Goal: Task Accomplishment & Management: Use online tool/utility

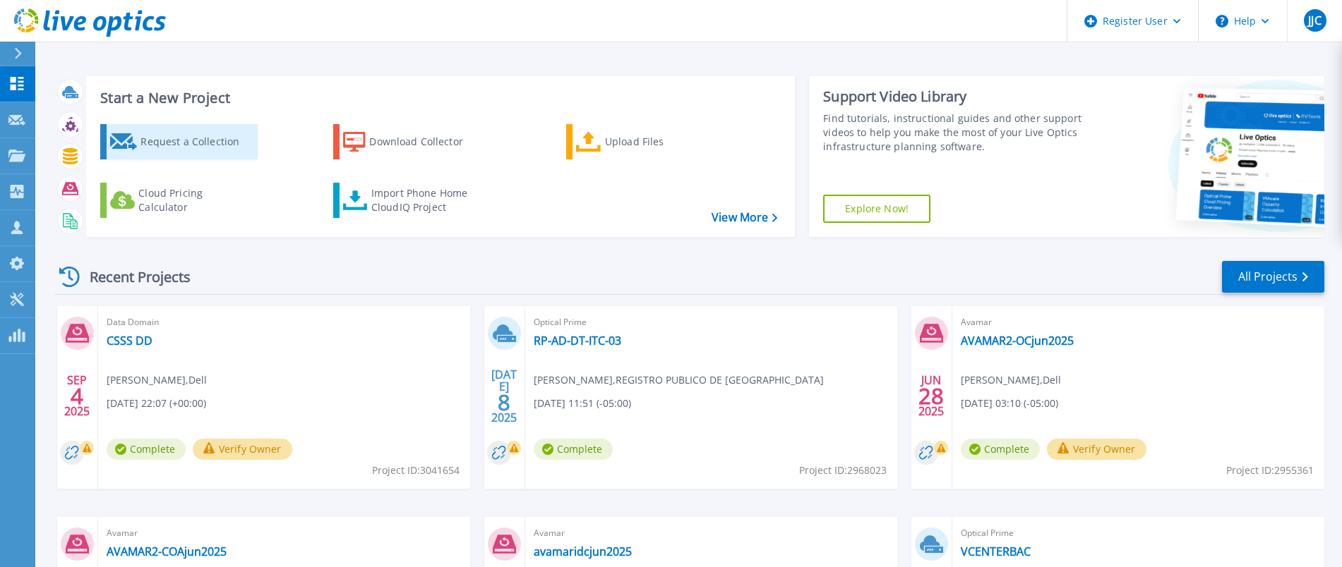
click at [126, 152] on link "Request a Collection" at bounding box center [178, 141] width 157 height 35
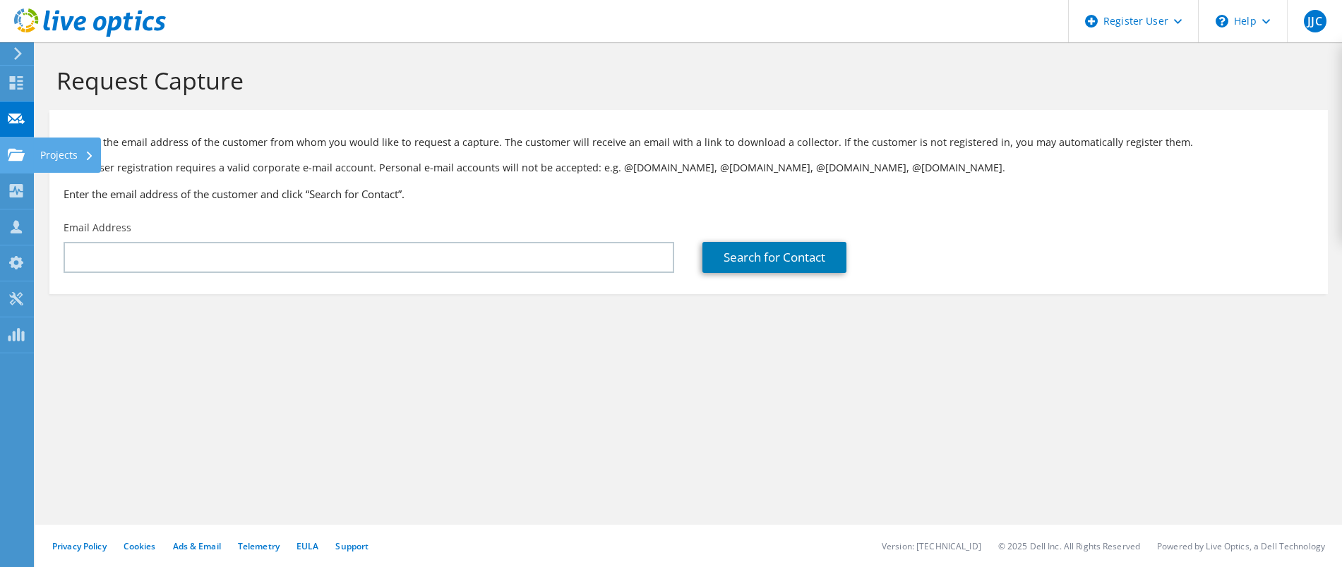
click at [15, 157] on use at bounding box center [16, 154] width 17 height 12
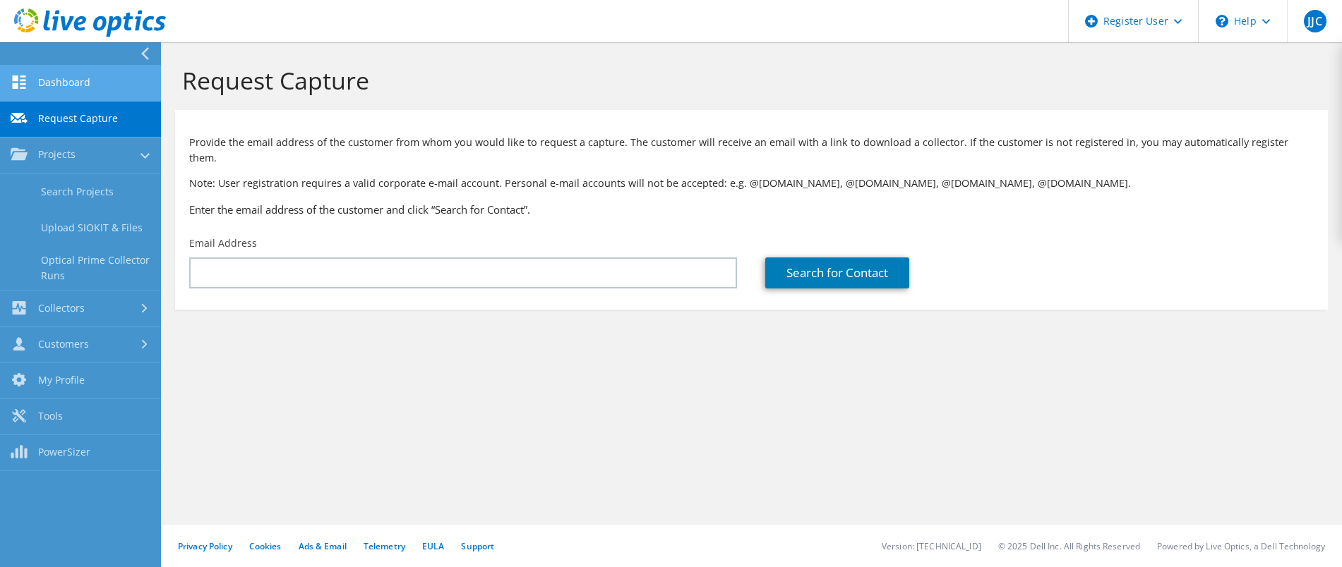
click at [68, 72] on link "Dashboard" at bounding box center [80, 84] width 161 height 36
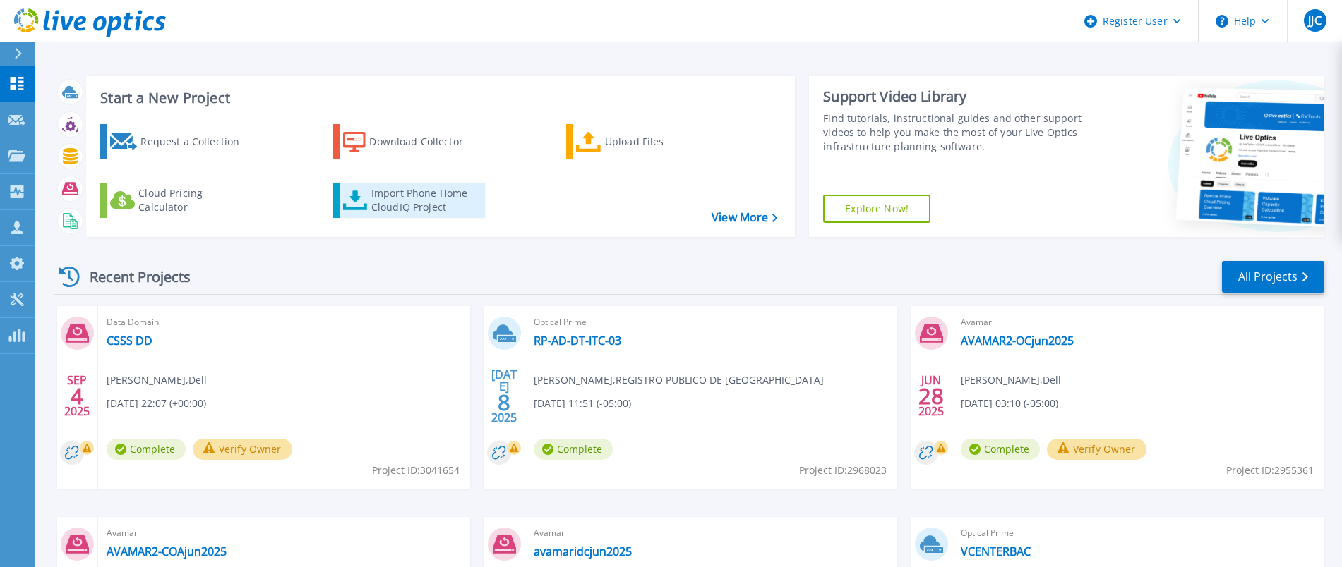
click at [431, 194] on div "Import Phone Home CloudIQ Project" at bounding box center [426, 200] width 110 height 28
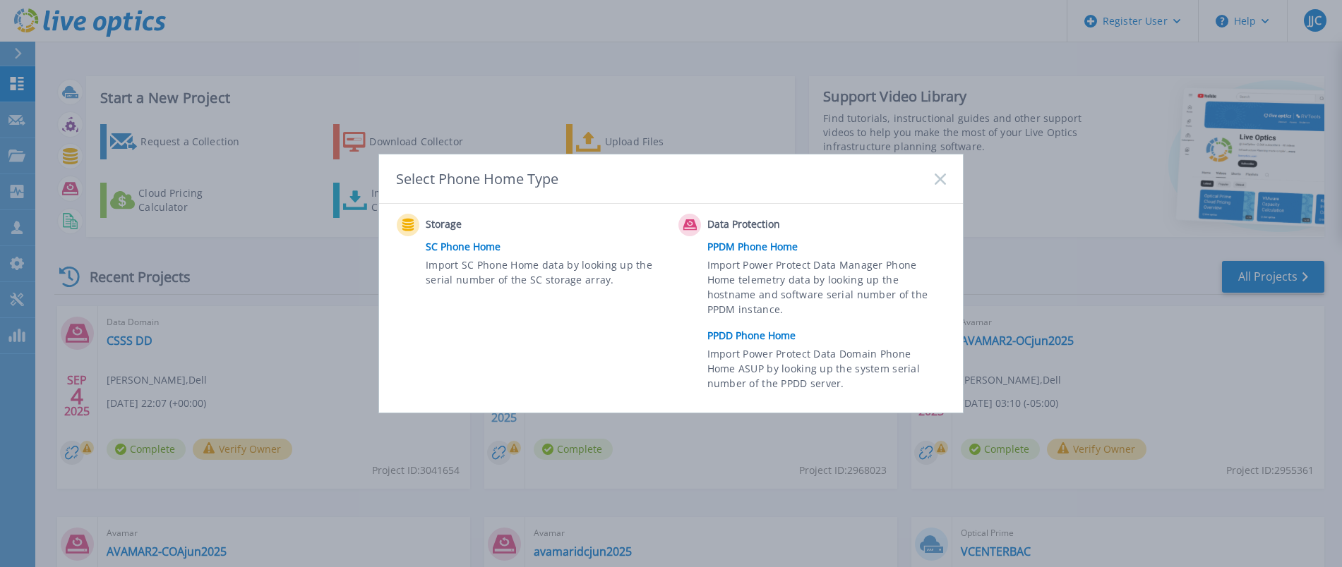
click at [787, 251] on link "PPDM Phone Home" at bounding box center [830, 246] width 246 height 21
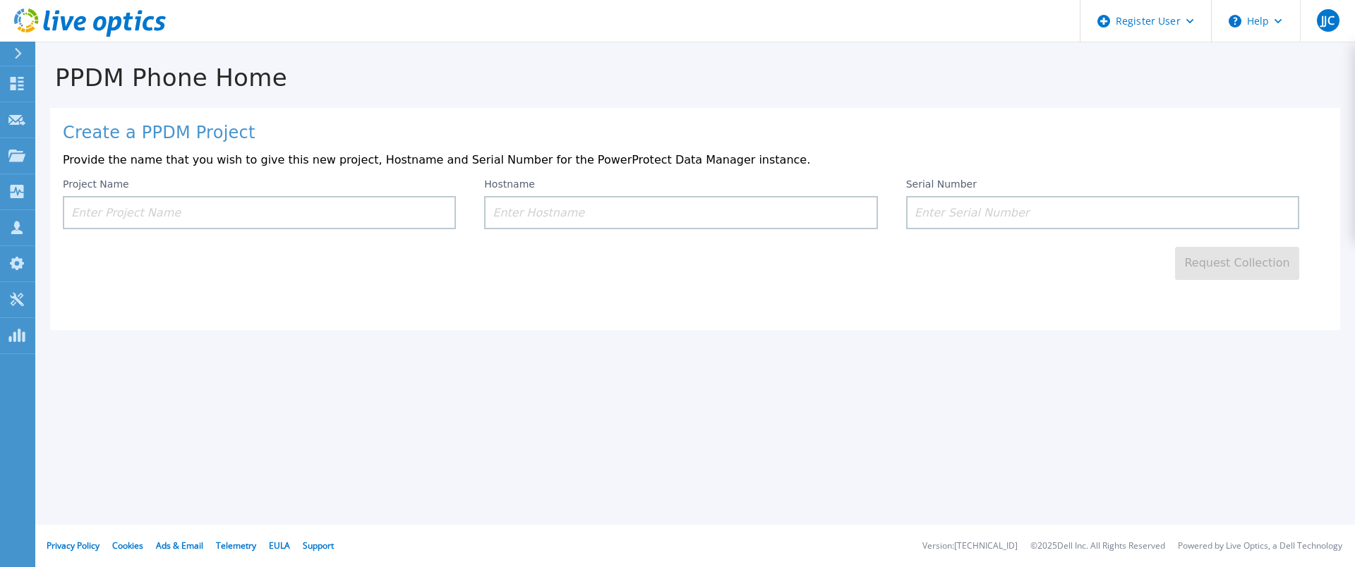
click at [325, 203] on input at bounding box center [259, 212] width 393 height 33
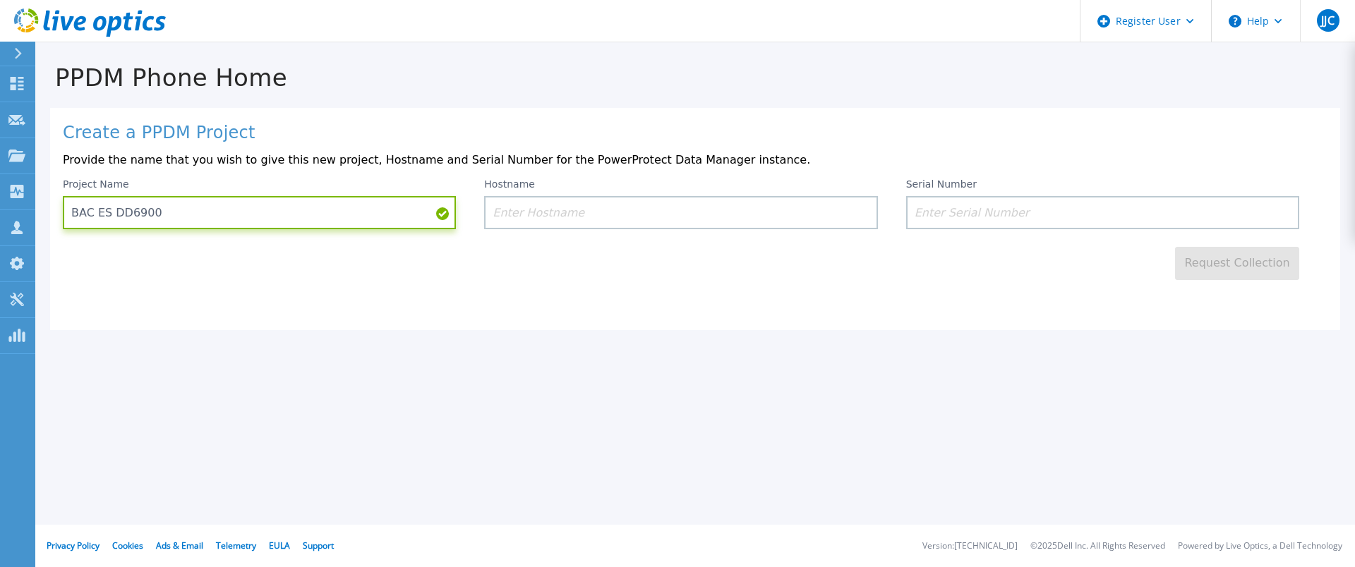
type input "BAC ES DD6900"
click at [564, 217] on input at bounding box center [680, 212] width 393 height 33
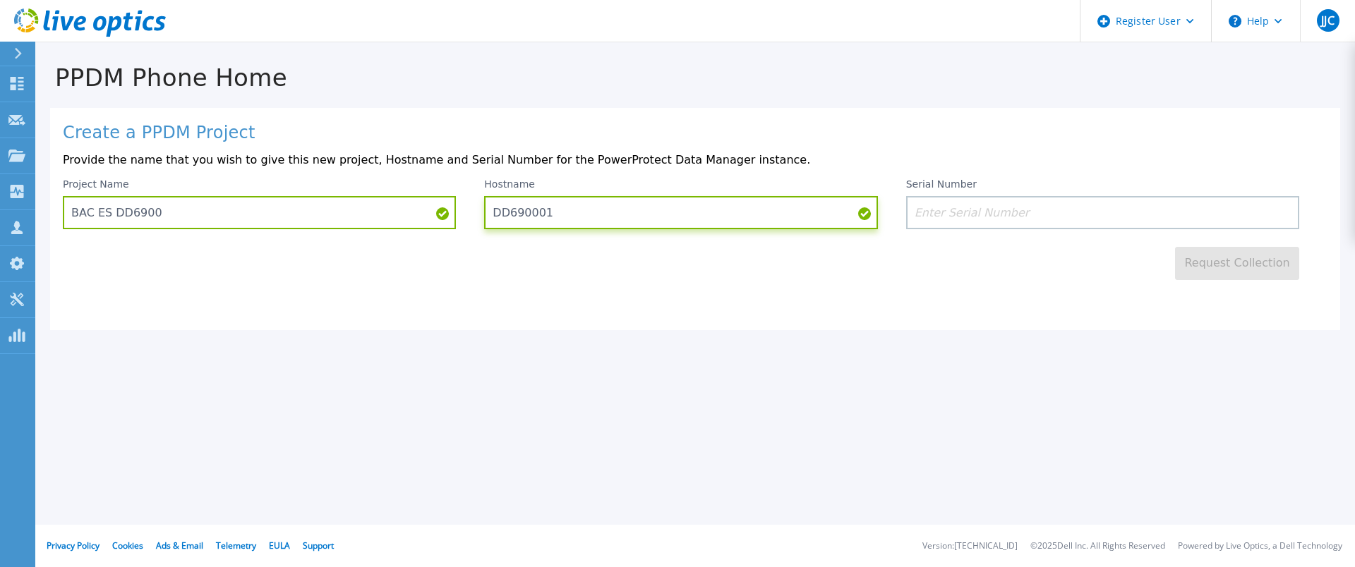
type input "DD690001"
click at [1043, 215] on input at bounding box center [1102, 212] width 393 height 33
paste input "CKM01214105860"
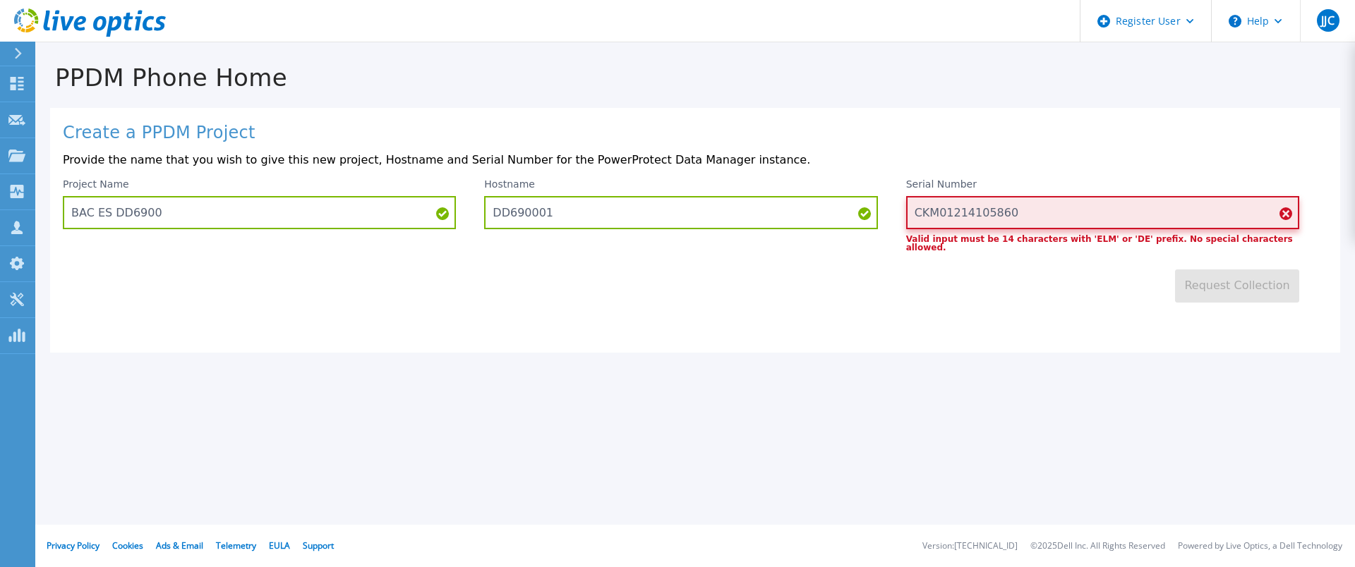
click at [919, 219] on input "CKM01214105860" at bounding box center [1102, 212] width 393 height 33
type input "CKM01214105860"
click at [24, 77] on icon at bounding box center [16, 83] width 17 height 13
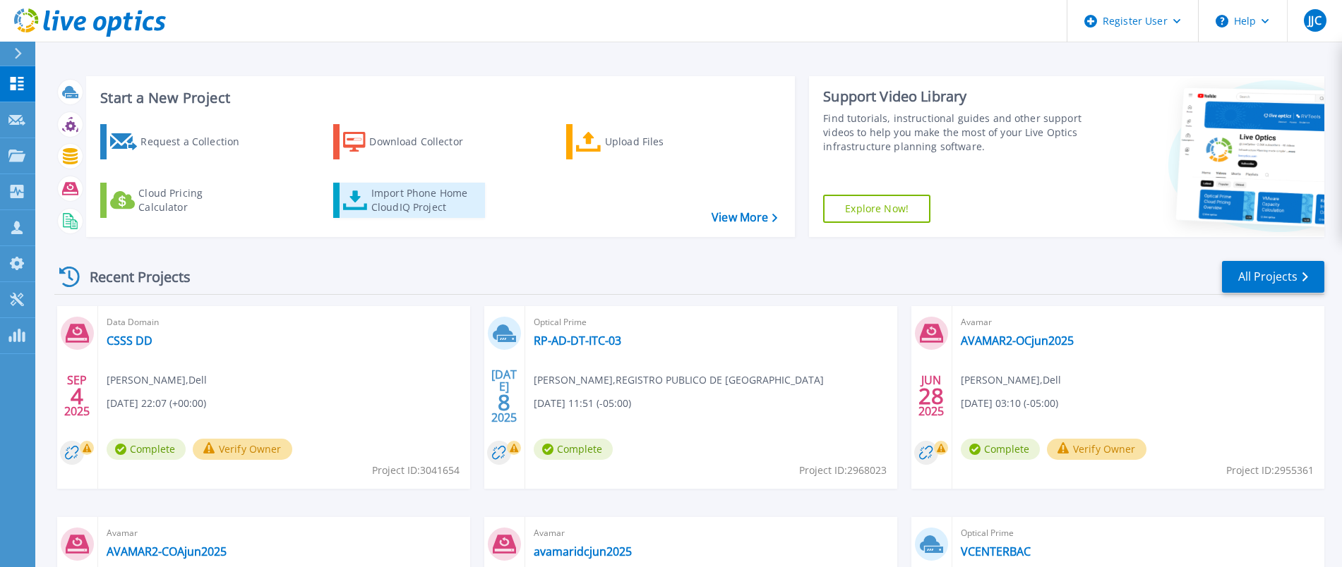
click at [455, 198] on div "Import Phone Home CloudIQ Project" at bounding box center [426, 200] width 110 height 28
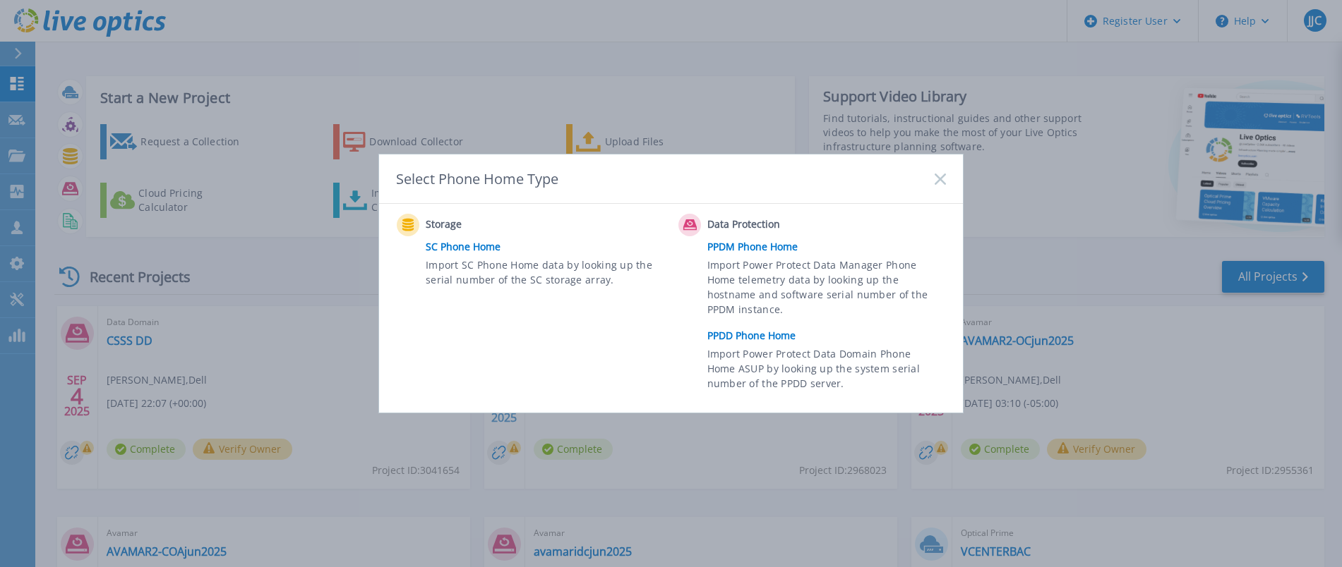
click at [741, 332] on link "PPDD Phone Home" at bounding box center [830, 335] width 246 height 21
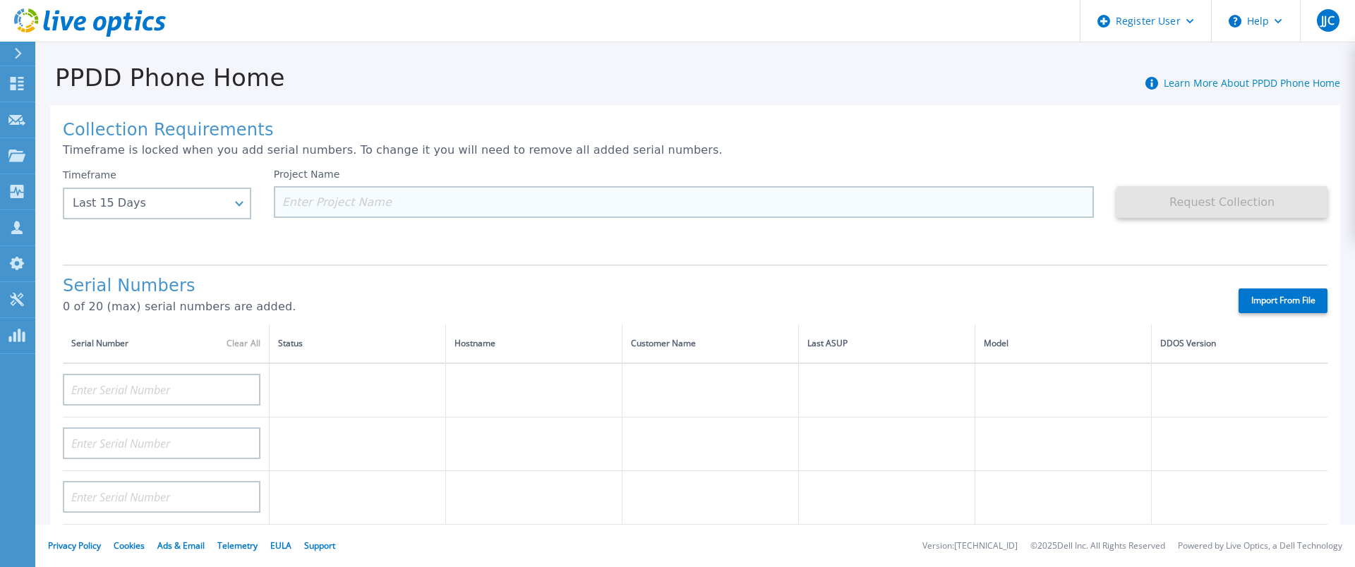
click at [335, 204] on input at bounding box center [684, 202] width 821 height 32
click at [320, 200] on input at bounding box center [684, 202] width 821 height 32
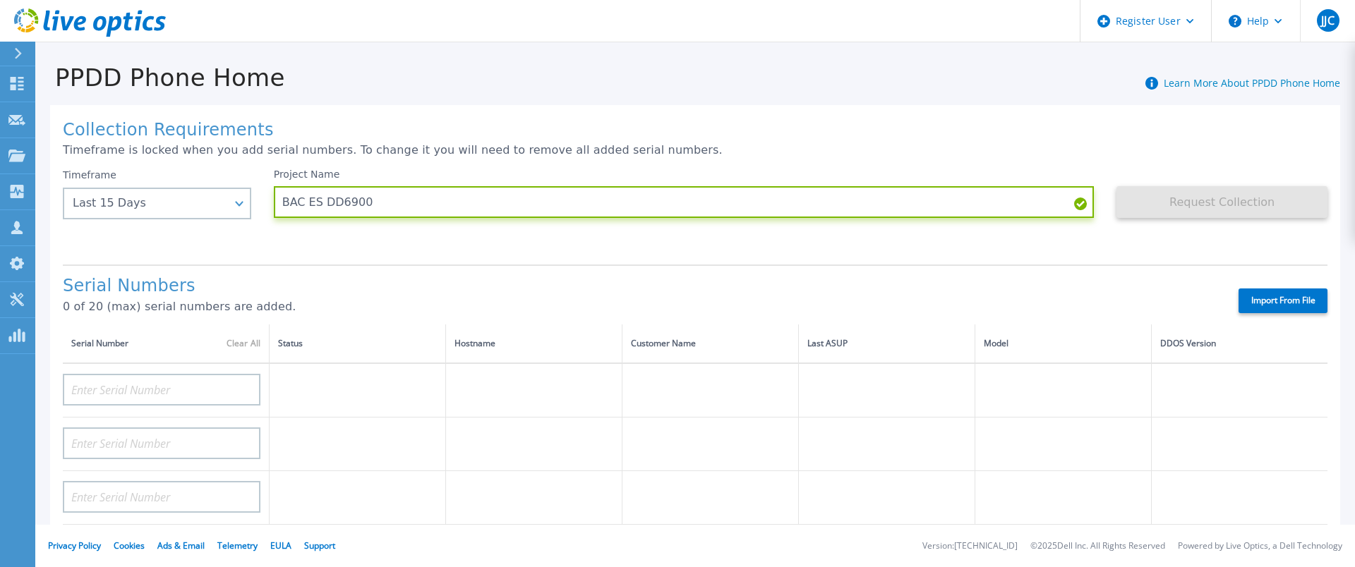
scroll to position [11, 0]
type input "BAC ES DD6900"
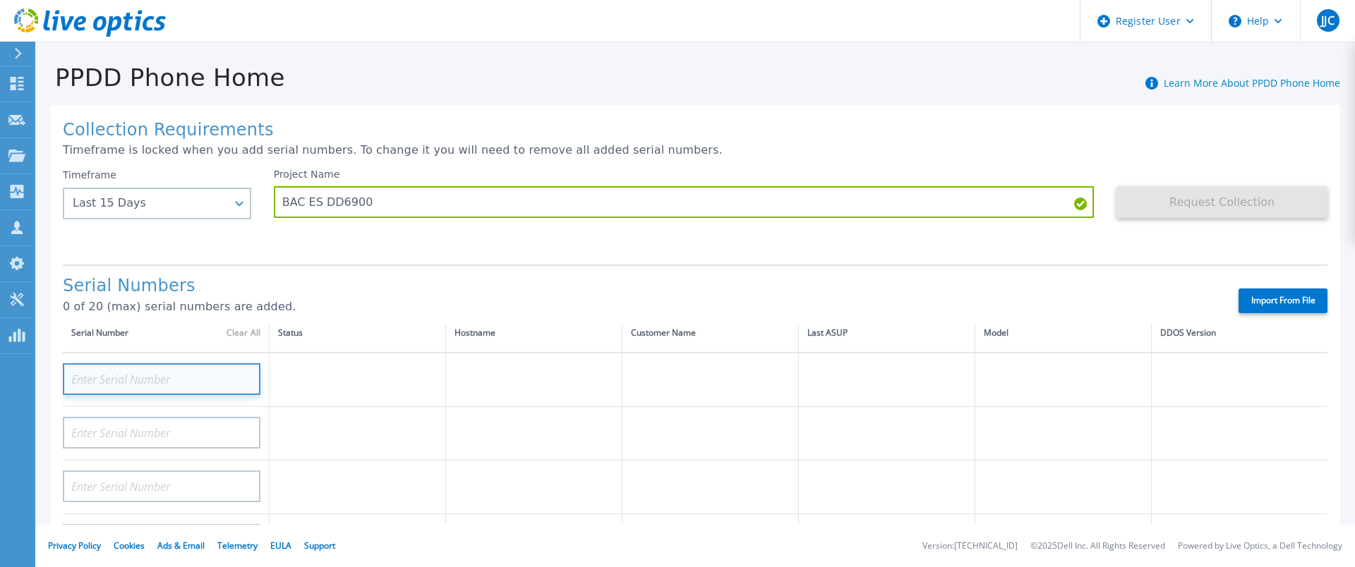
click at [140, 379] on input at bounding box center [162, 380] width 198 height 32
paste input "CKM01214105860"
type input "CKM01214105860"
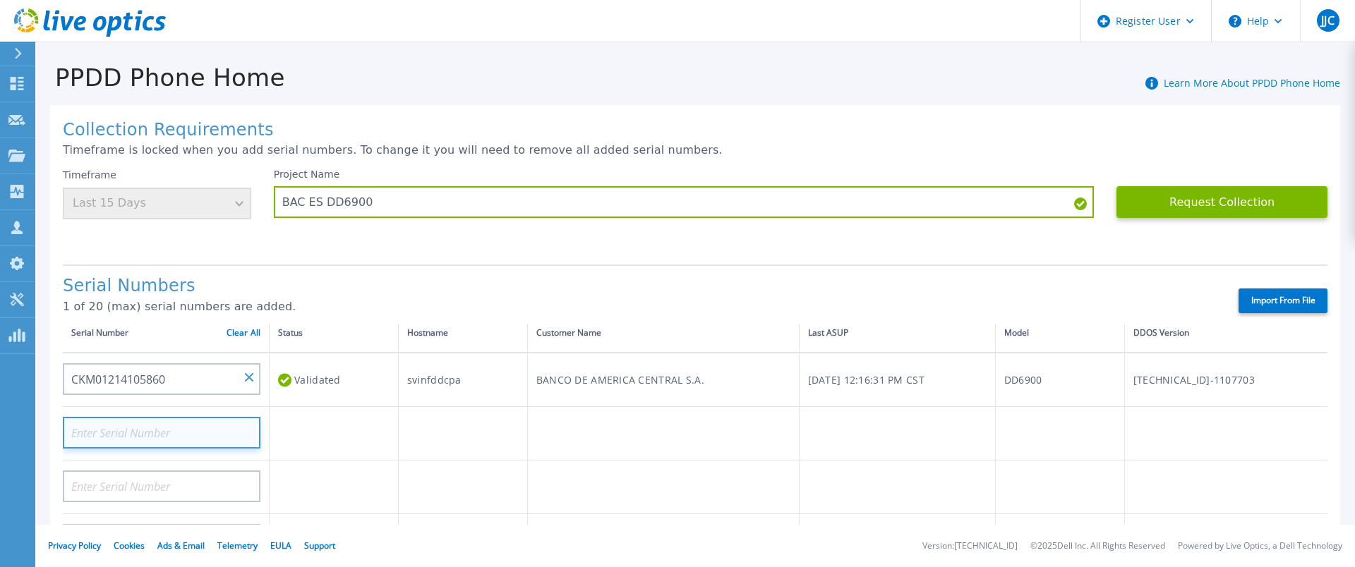
click at [205, 430] on input at bounding box center [162, 433] width 198 height 32
paste input "CKM01214105818"
type input "CKM01214105818"
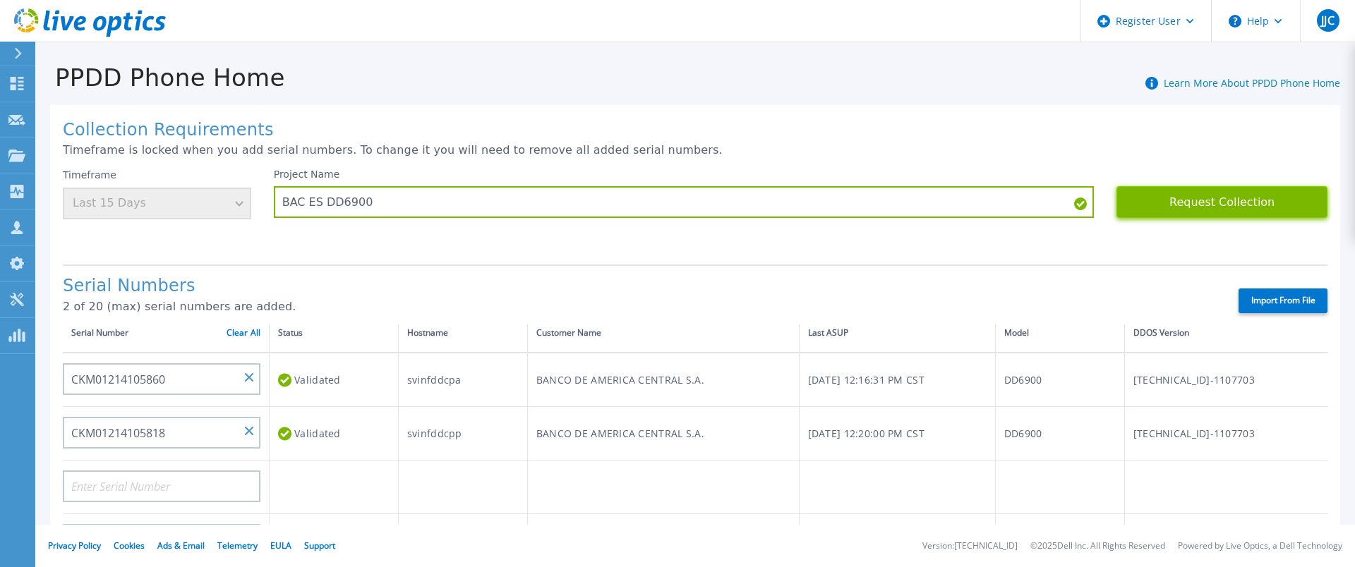
click at [1178, 206] on button "Request Collection" at bounding box center [1222, 202] width 211 height 32
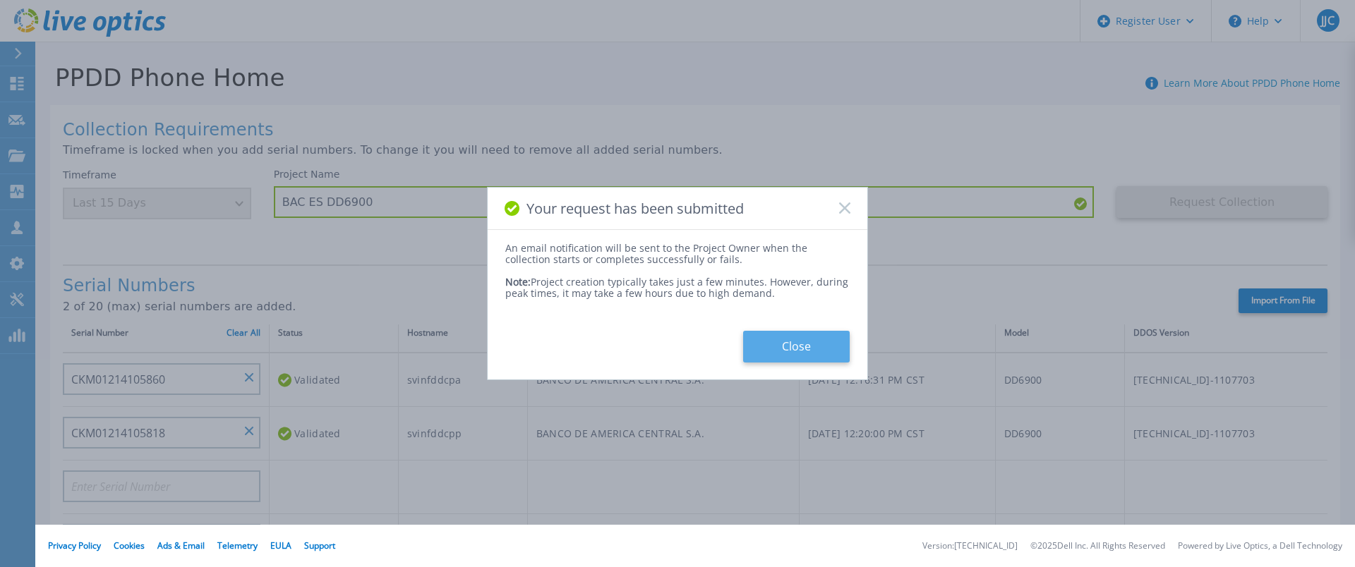
click at [817, 352] on button "Close" at bounding box center [796, 347] width 107 height 32
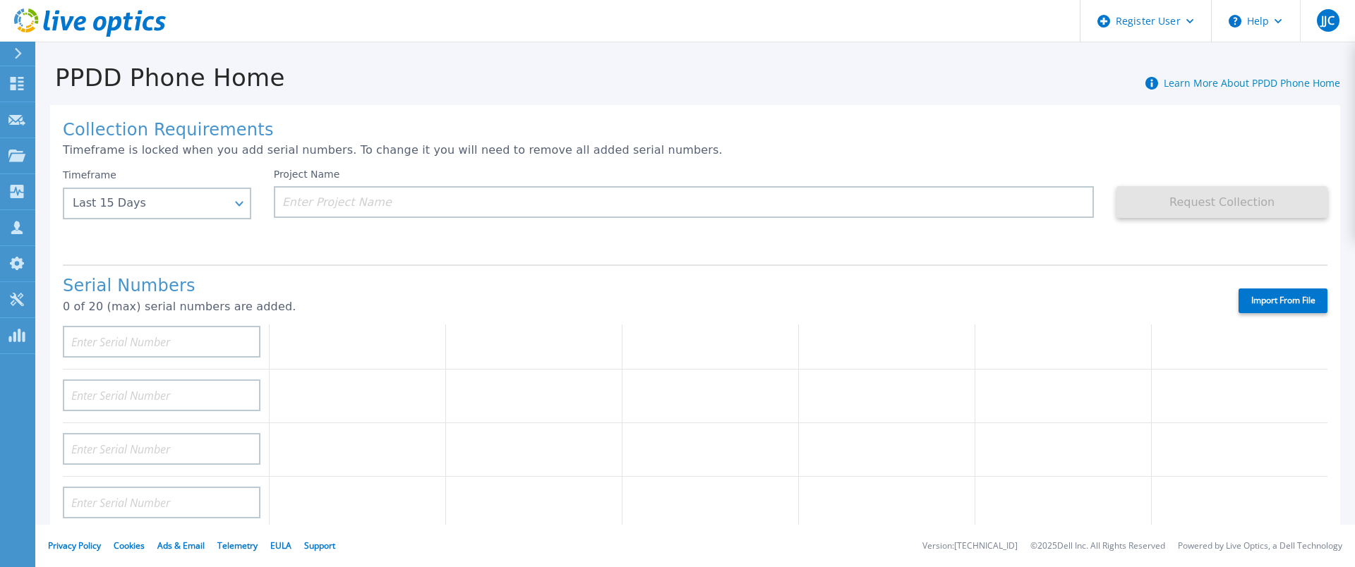
scroll to position [565, 0]
click at [23, 95] on link "Dashboard Dashboard" at bounding box center [17, 84] width 35 height 36
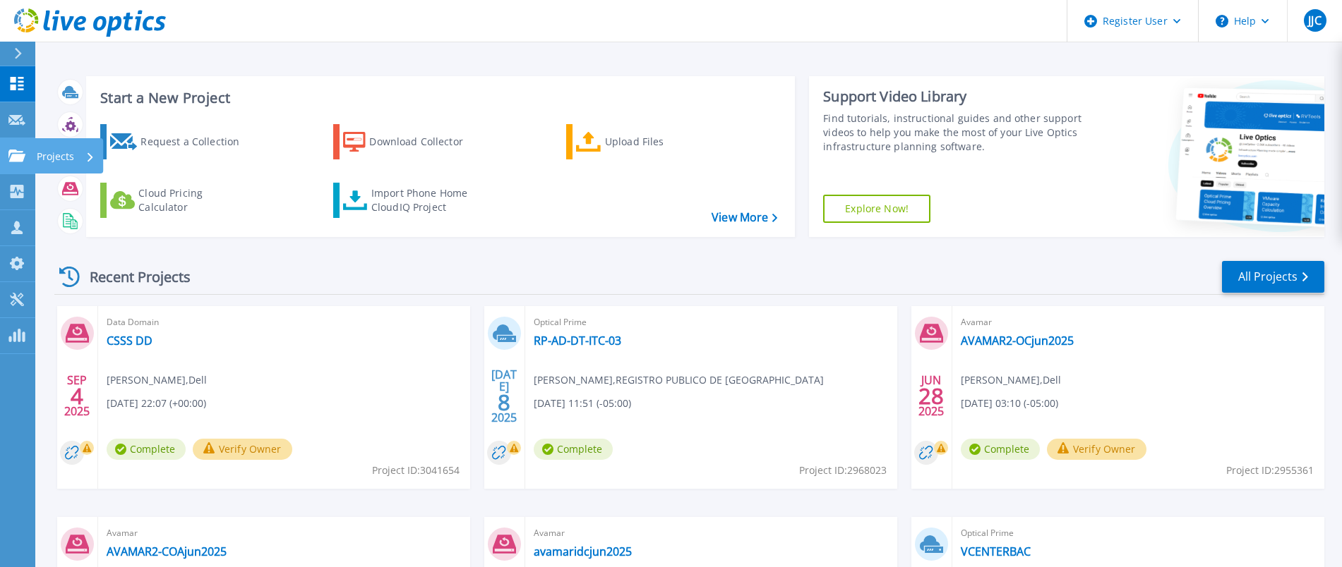
click at [13, 150] on icon at bounding box center [16, 156] width 17 height 12
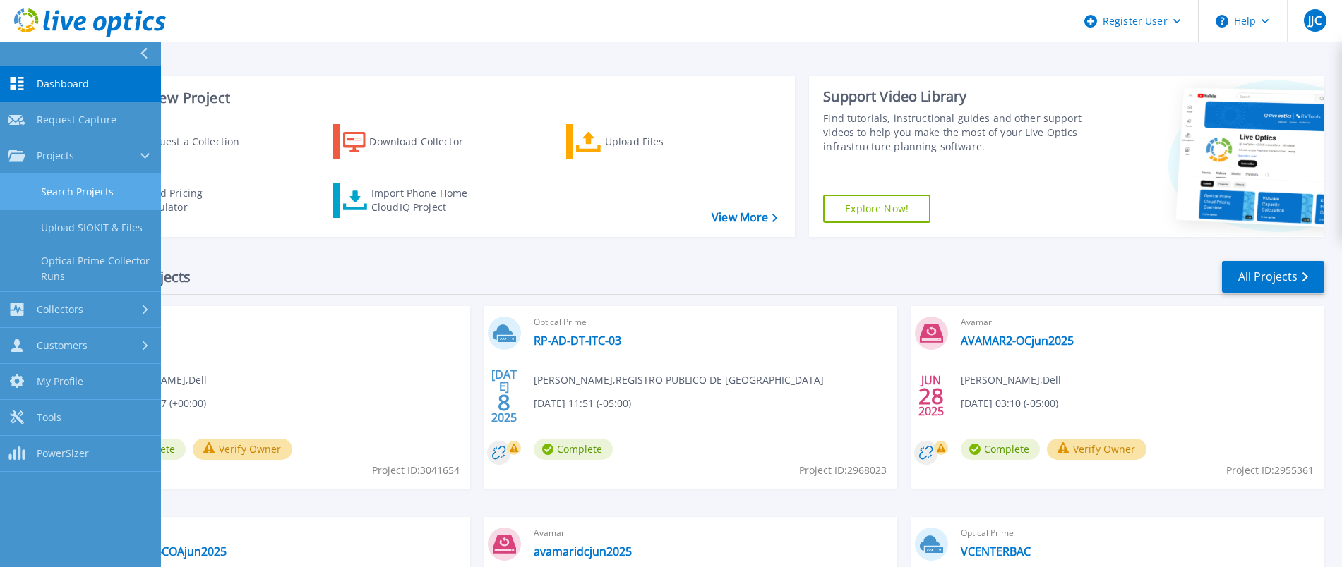
click at [37, 192] on link "Search Projects" at bounding box center [80, 192] width 161 height 36
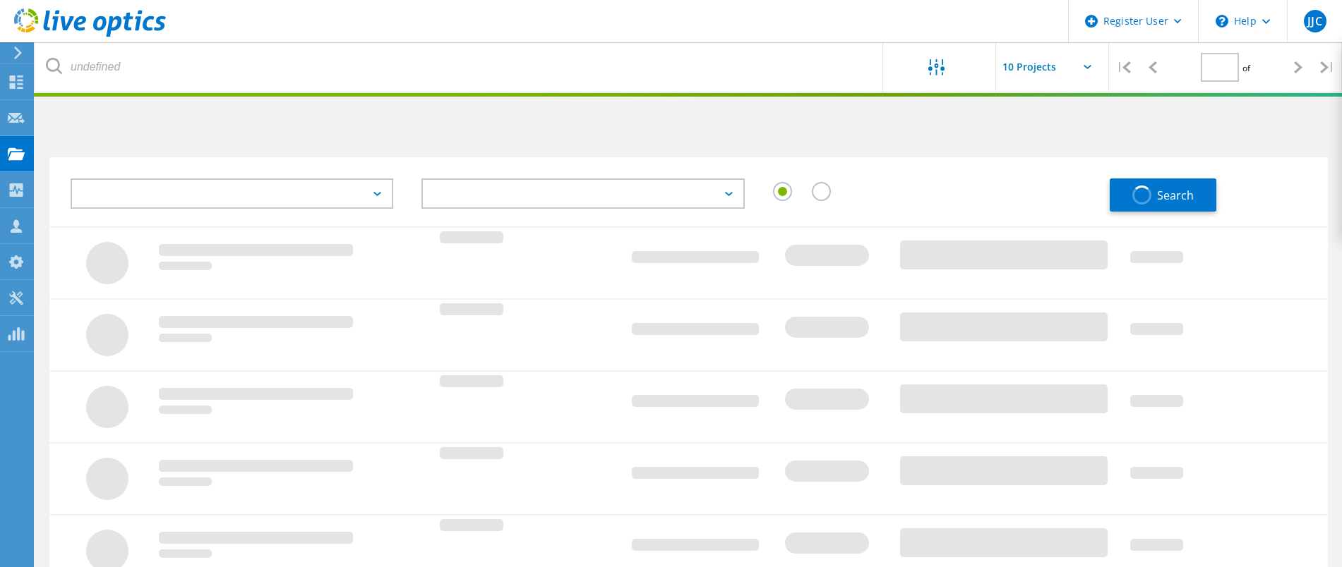
type input "1"
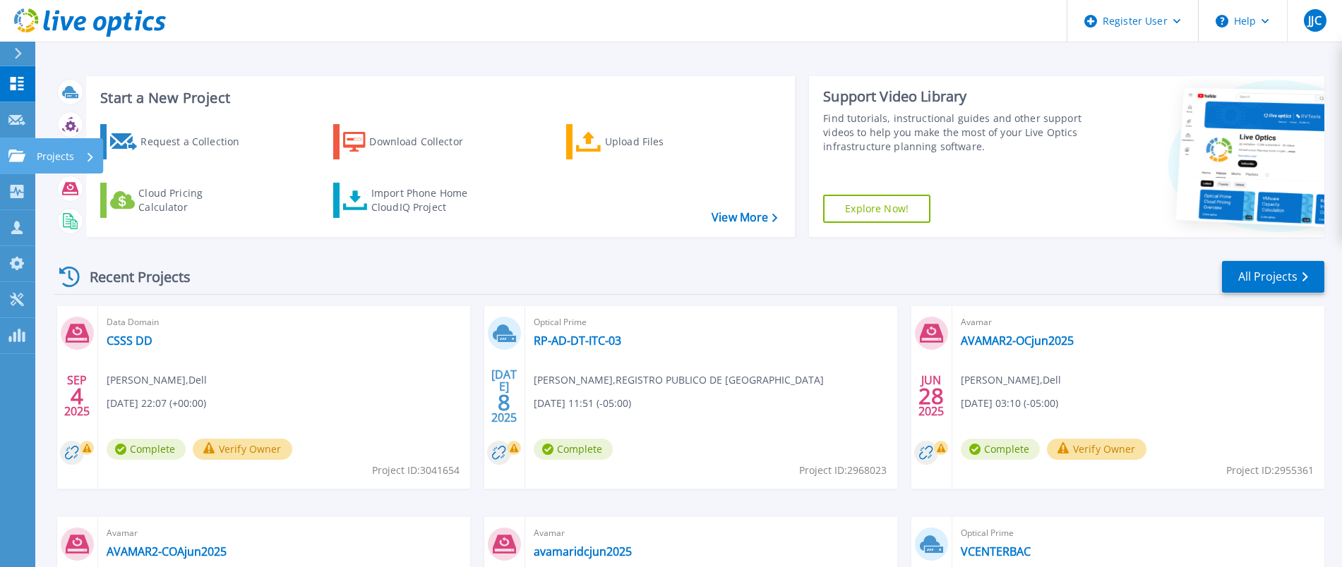
click at [21, 156] on icon at bounding box center [16, 156] width 17 height 12
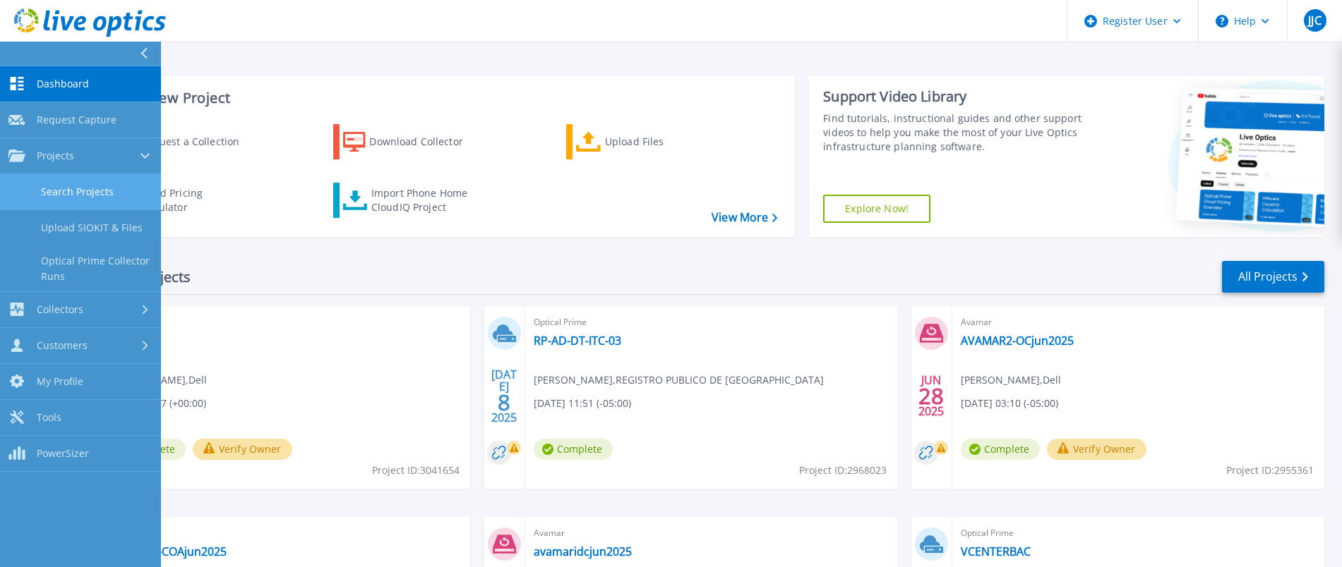
click at [56, 200] on link "Search Projects" at bounding box center [80, 192] width 161 height 36
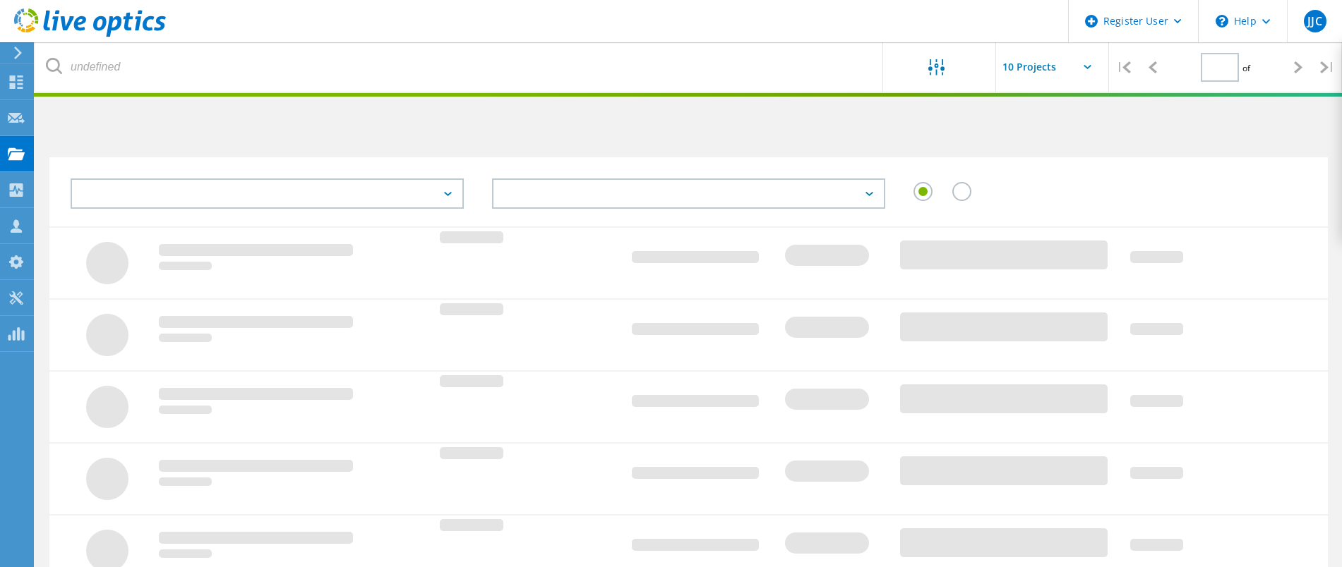
type input "1"
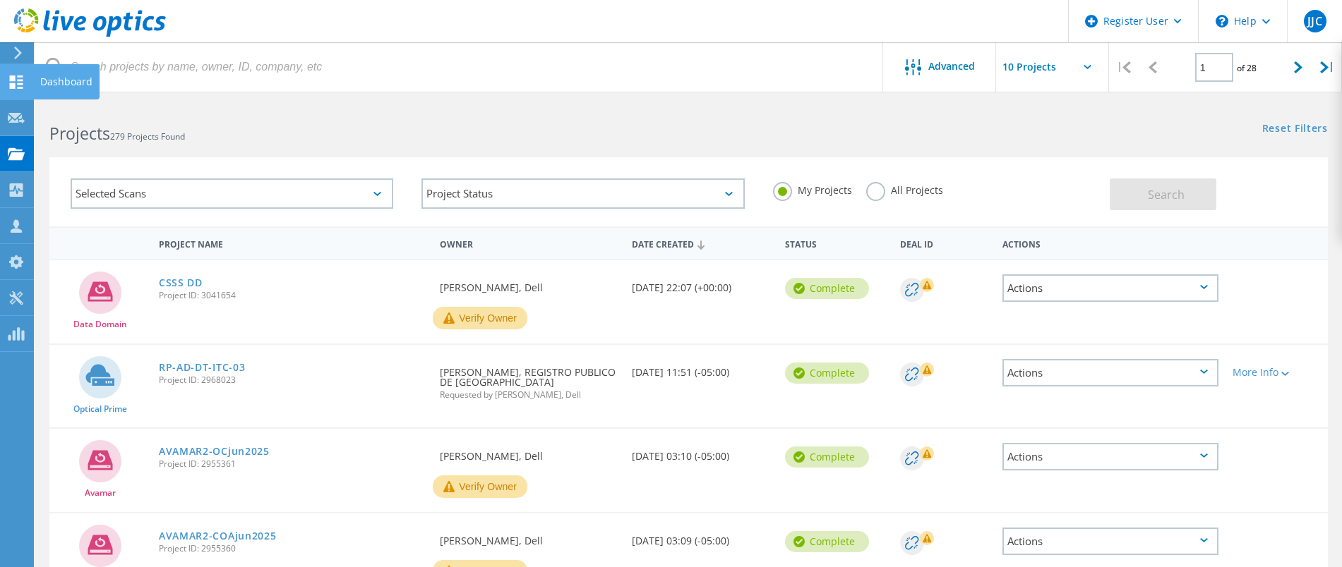
click at [14, 85] on use at bounding box center [16, 82] width 13 height 13
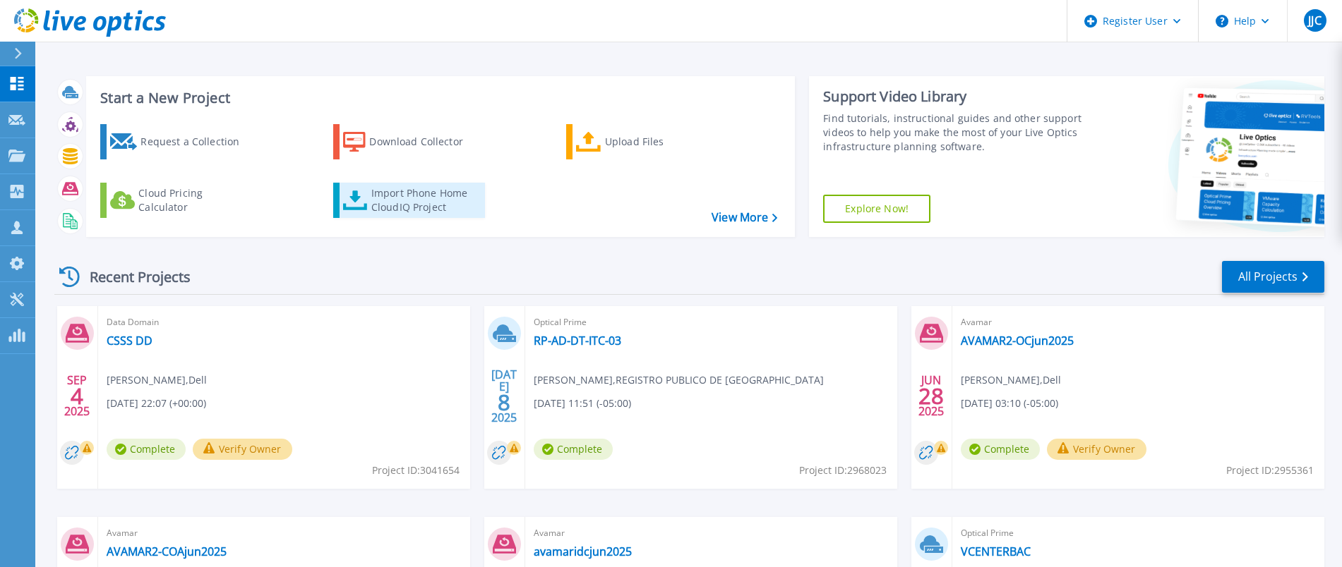
click at [392, 205] on div "Import Phone Home CloudIQ Project" at bounding box center [426, 200] width 110 height 28
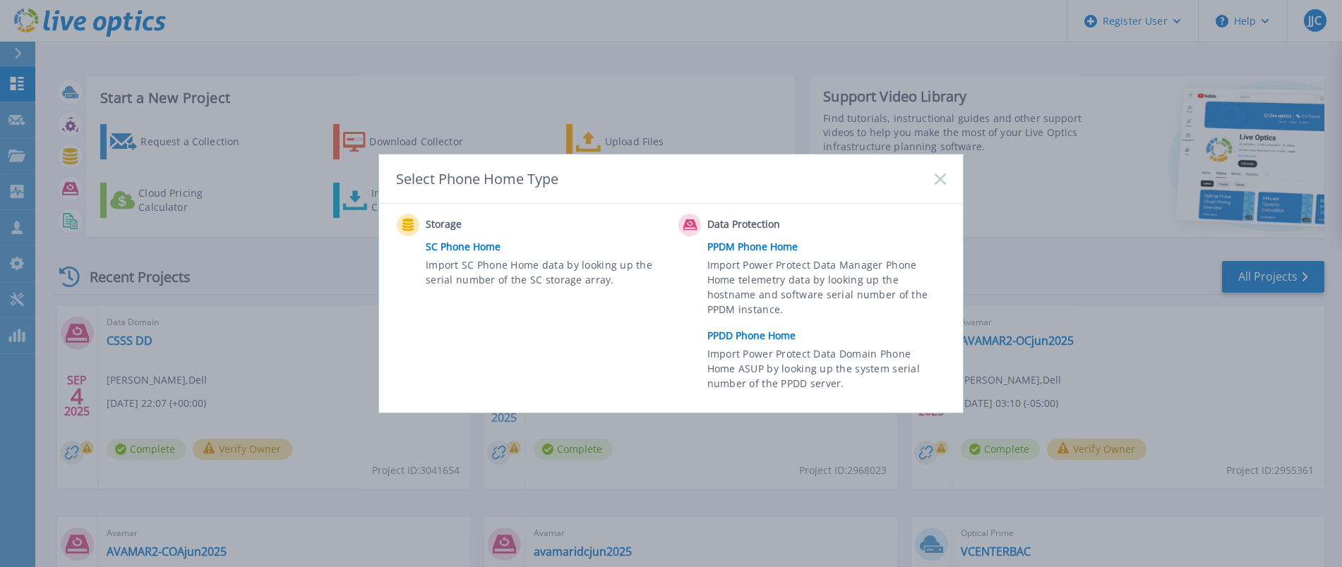
click at [716, 333] on link "PPDD Phone Home" at bounding box center [830, 335] width 246 height 21
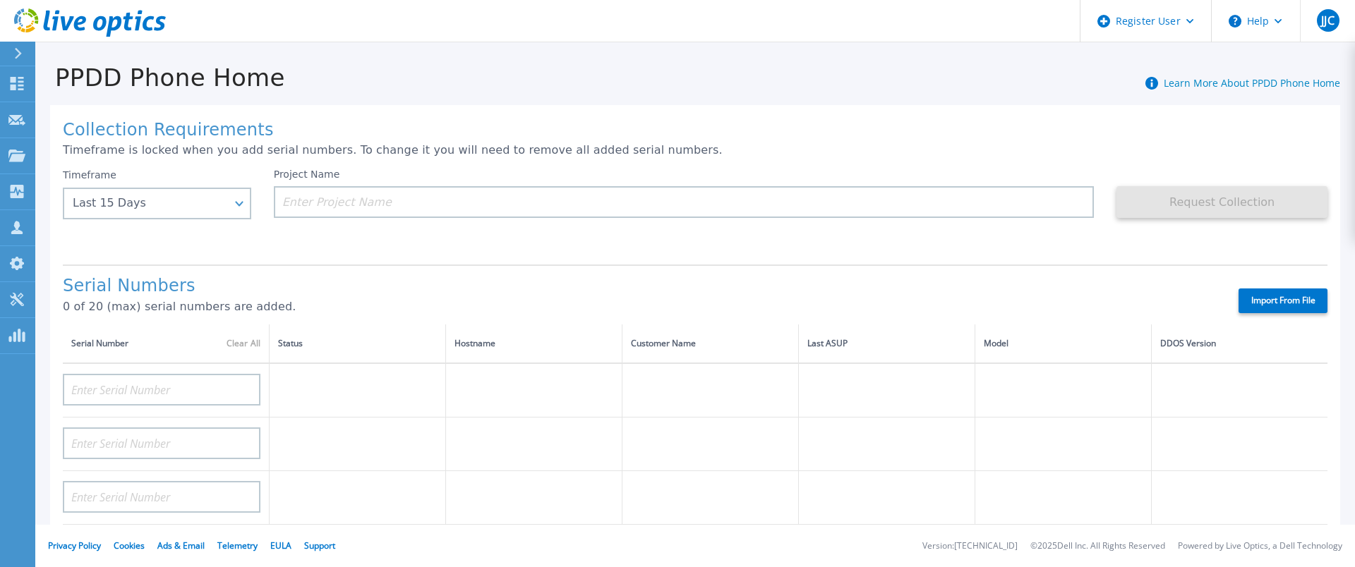
click at [300, 211] on input at bounding box center [684, 202] width 821 height 32
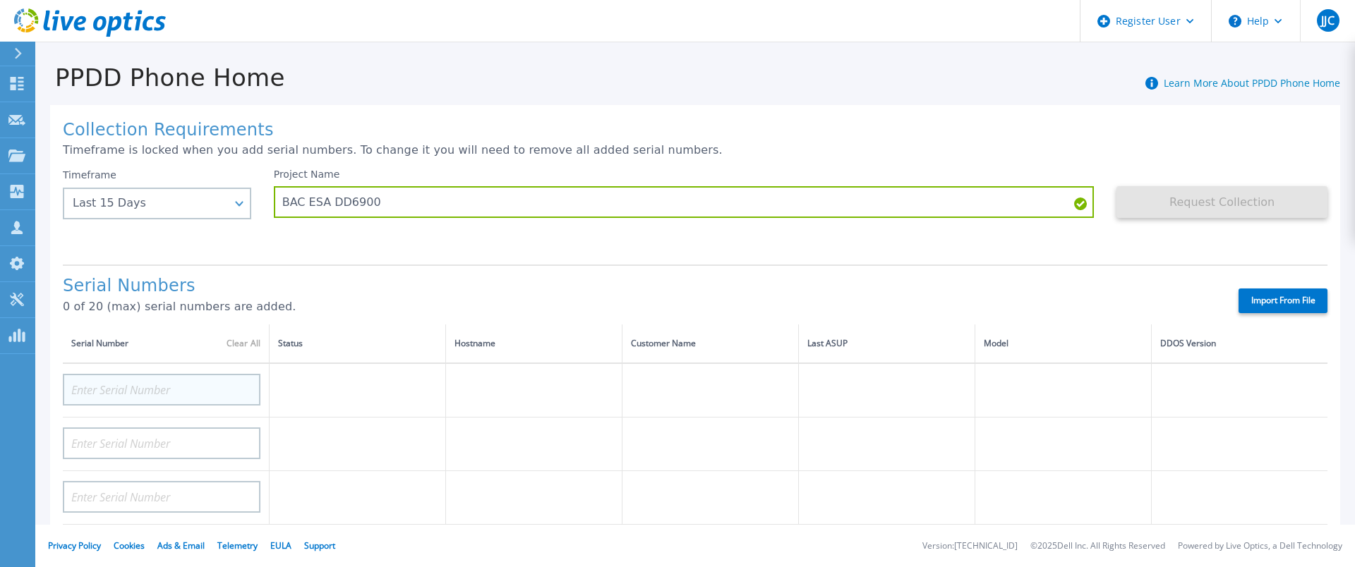
type input "BAC ESA DD6900"
click at [211, 386] on input at bounding box center [162, 390] width 198 height 32
paste input "CKM01214105818"
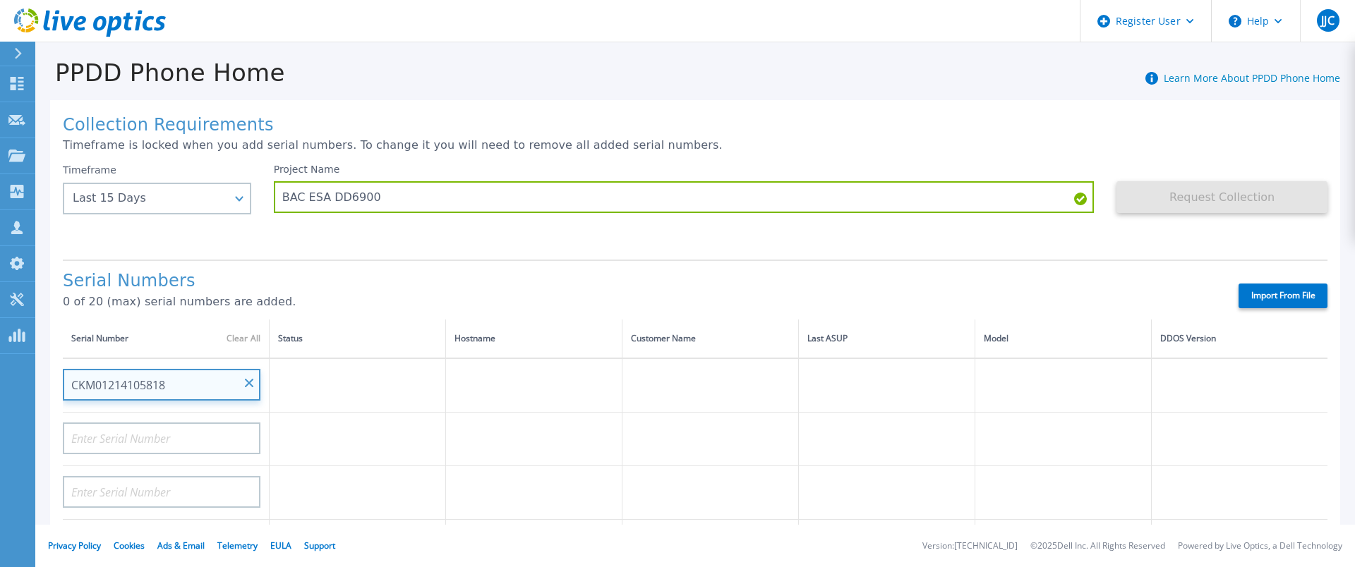
scroll to position [4, 0]
type input "CKM01214105818"
click at [834, 263] on div "Serial Numbers 0 of 20 (max) serial numbers are added. Import From File" at bounding box center [695, 290] width 1265 height 60
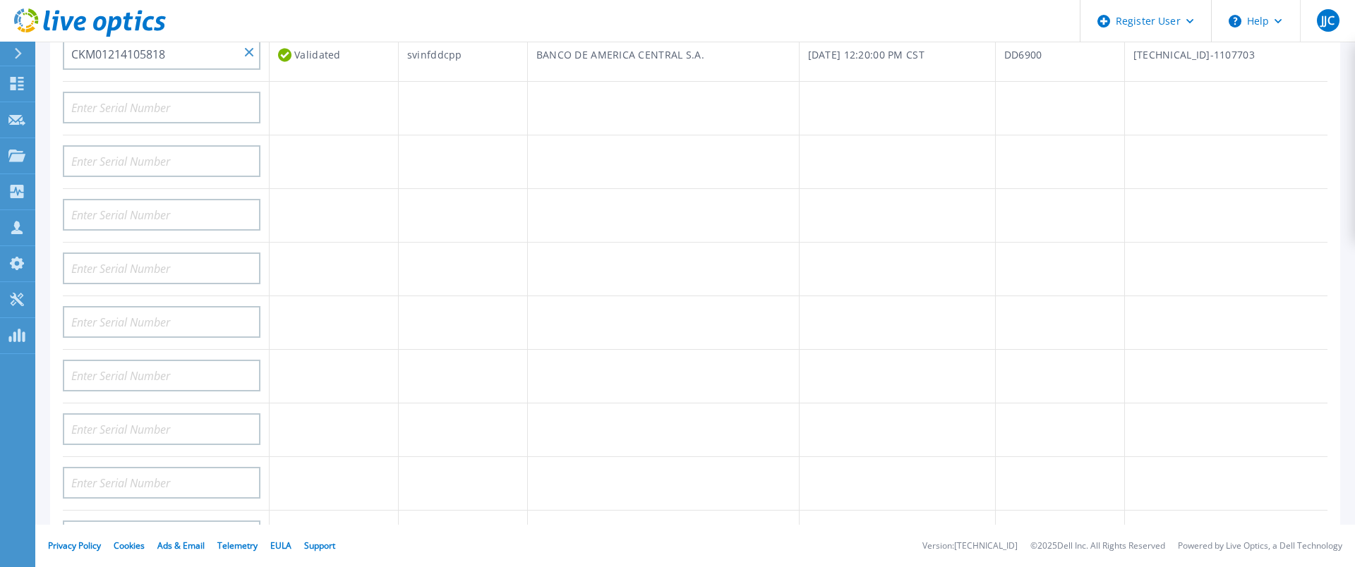
scroll to position [0, 0]
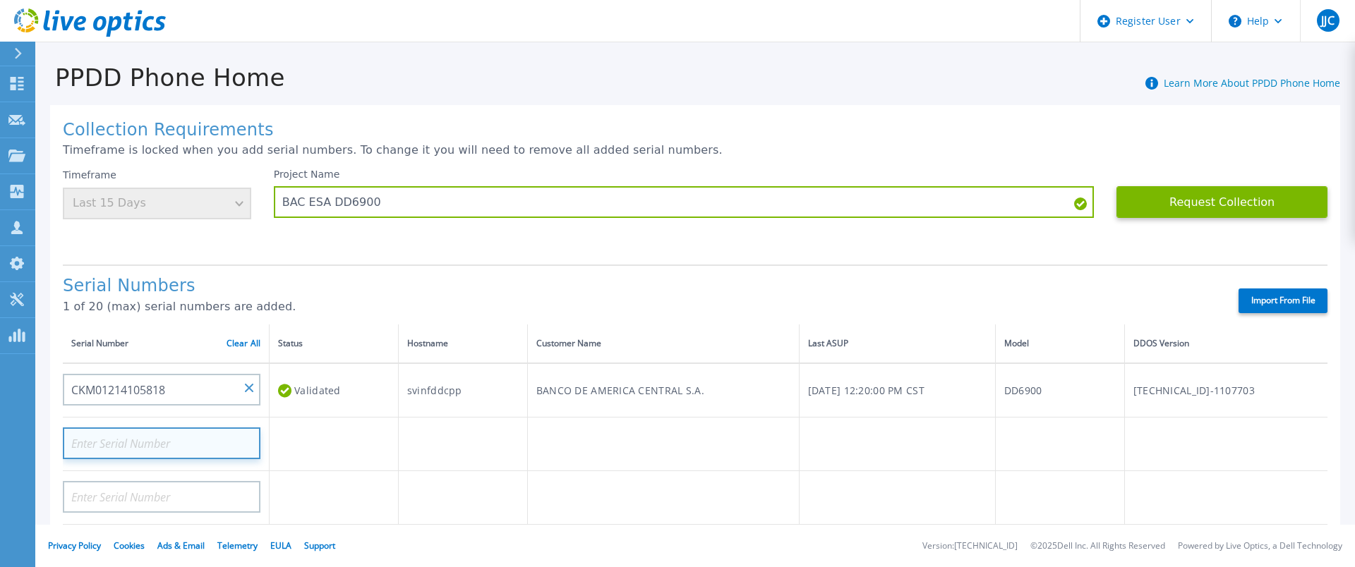
click at [145, 452] on input at bounding box center [162, 444] width 198 height 32
paste input "CKM01214105818"
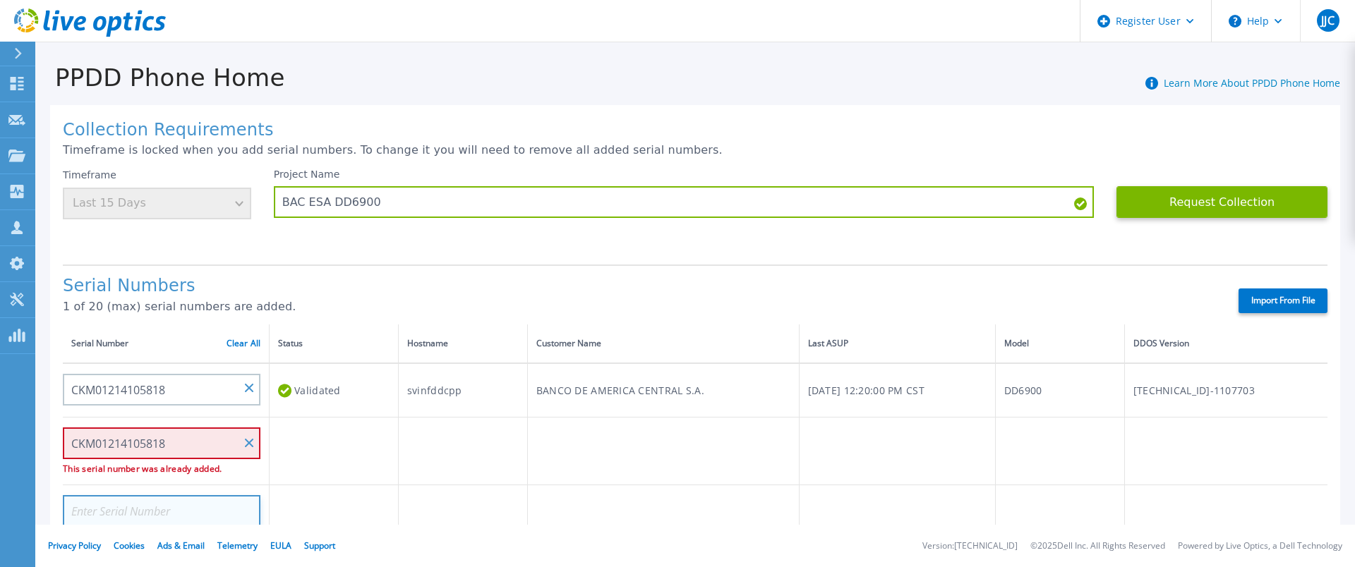
click at [179, 512] on input at bounding box center [162, 512] width 198 height 32
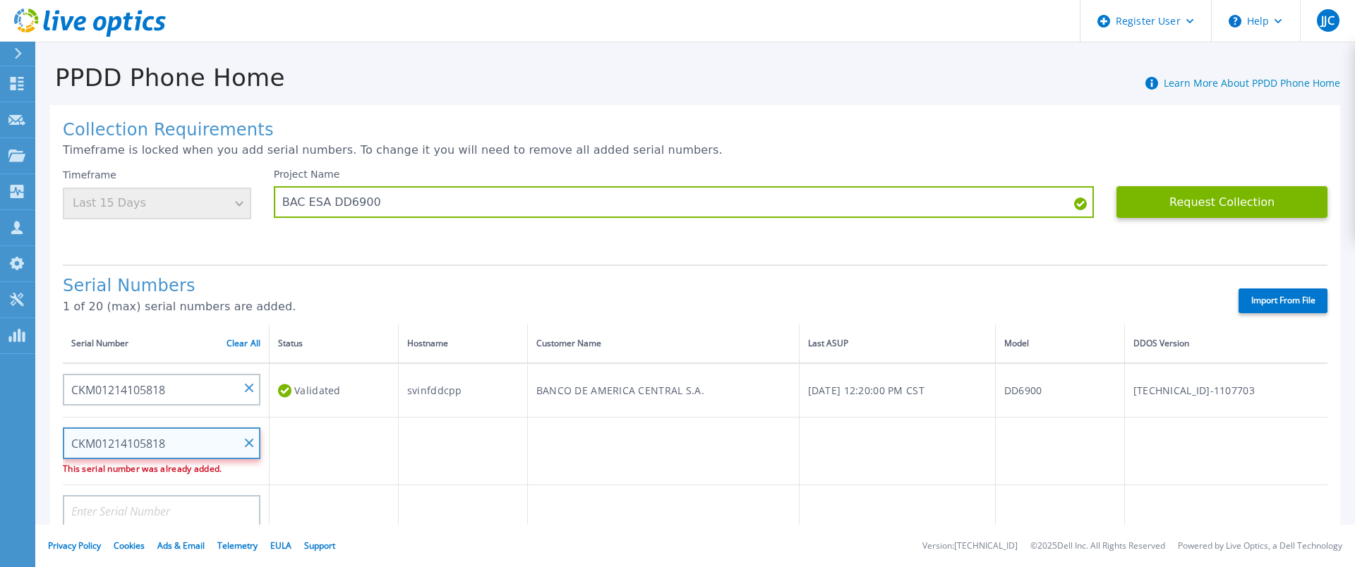
click at [149, 445] on input "CKM01214105818" at bounding box center [162, 444] width 198 height 32
paste input "60"
type input "CKM01214105860"
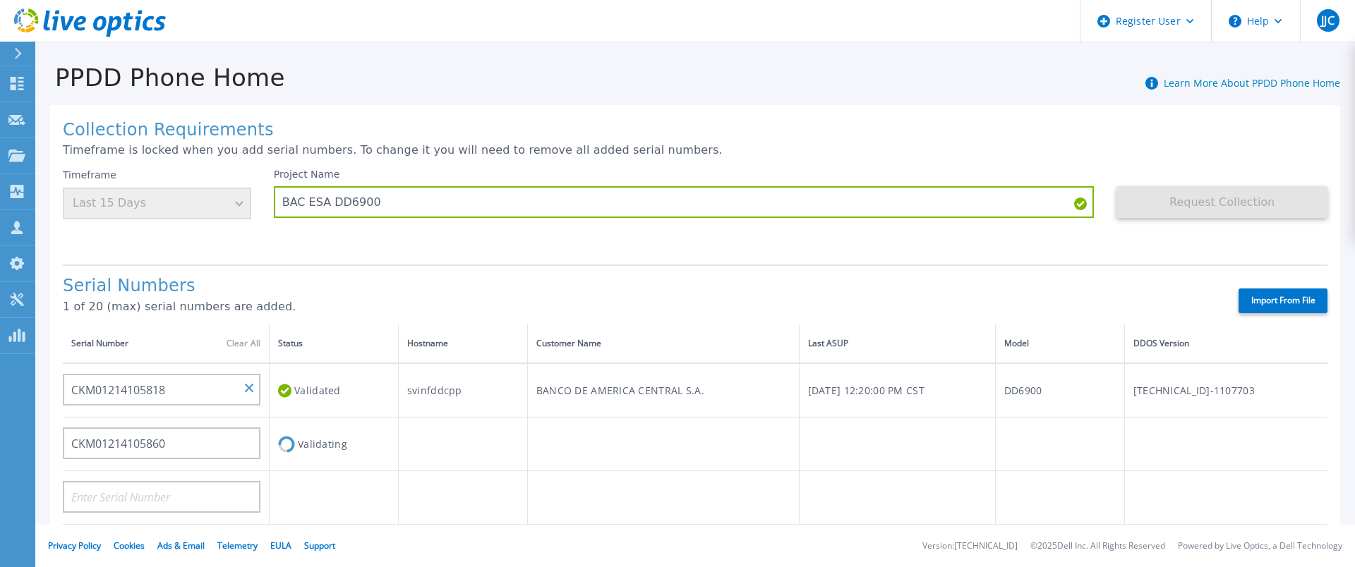
click at [355, 274] on div "Serial Numbers 1 of 20 (max) serial numbers are added. Import From File" at bounding box center [695, 295] width 1265 height 60
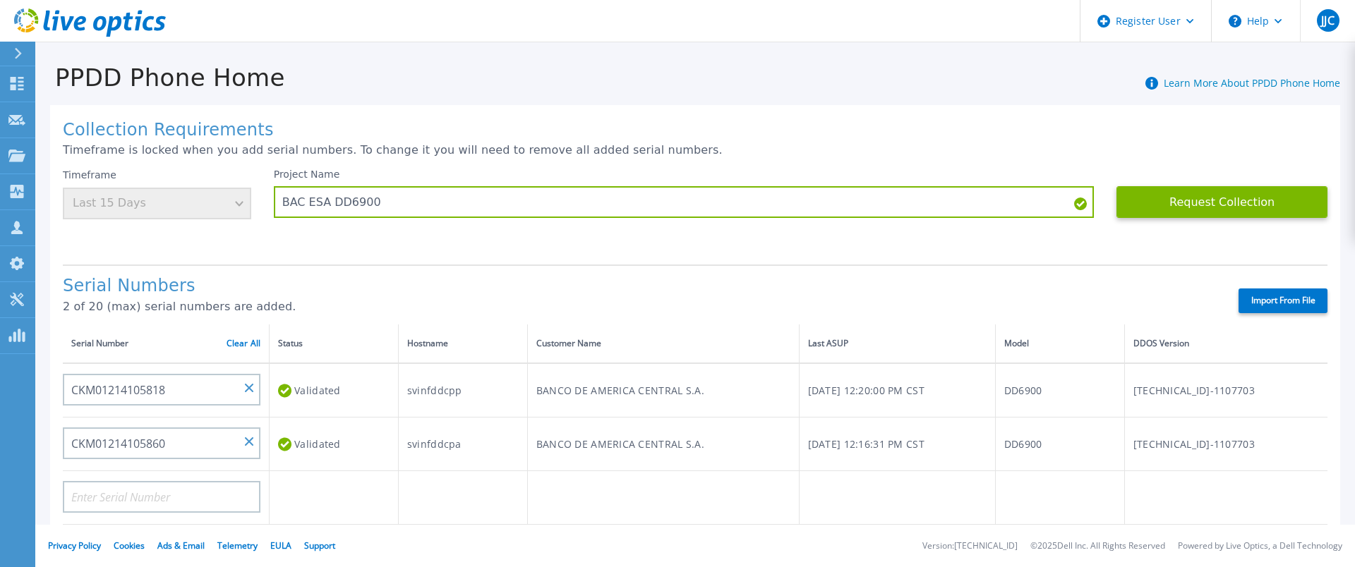
click at [1131, 146] on p "Timeframe is locked when you add serial numbers. To change it you will need to …" at bounding box center [695, 150] width 1265 height 13
click at [1200, 201] on button "Request Collection" at bounding box center [1222, 202] width 211 height 32
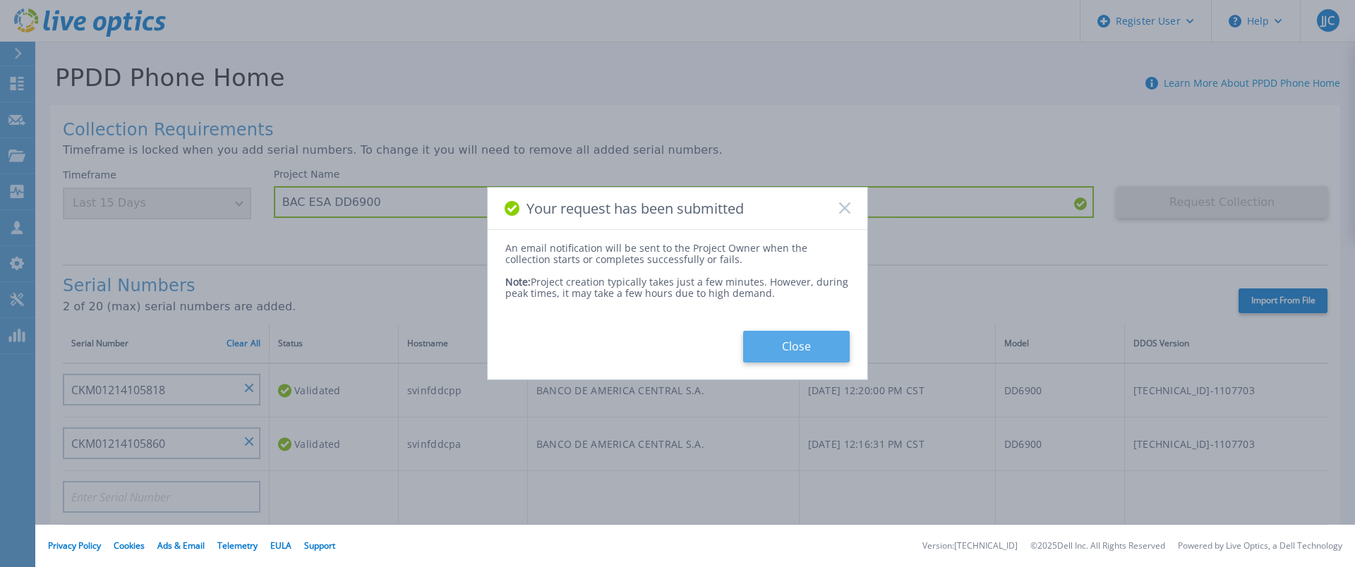
click at [806, 336] on button "Close" at bounding box center [796, 347] width 107 height 32
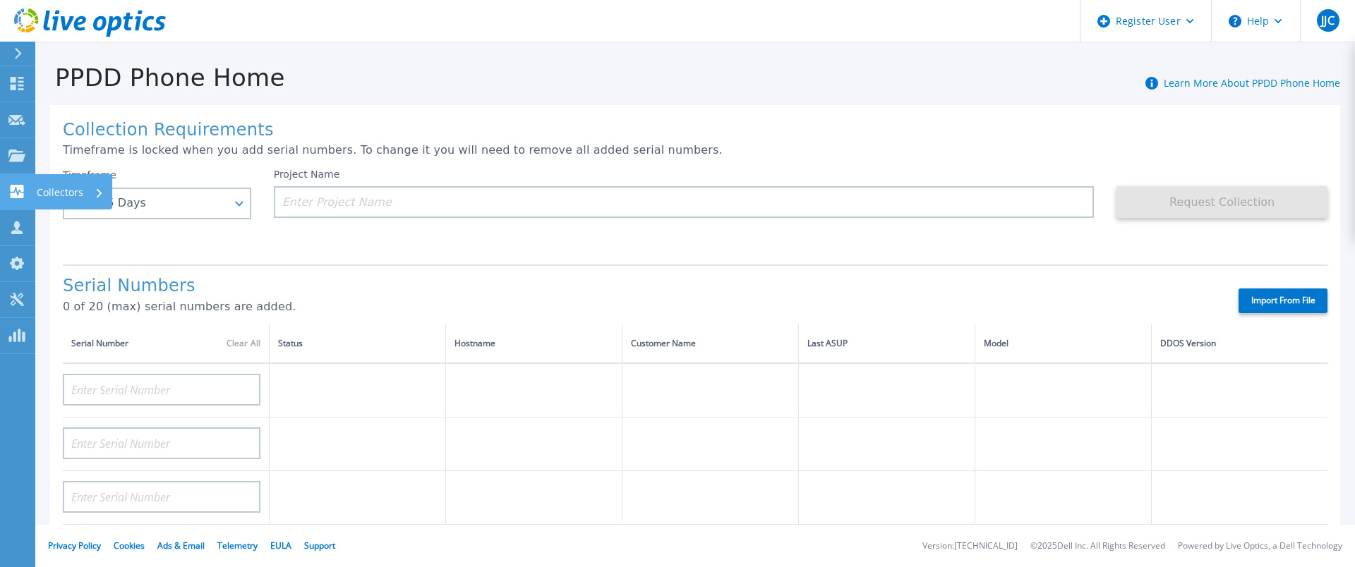
click at [22, 181] on link "Collectors Collectors" at bounding box center [17, 192] width 35 height 36
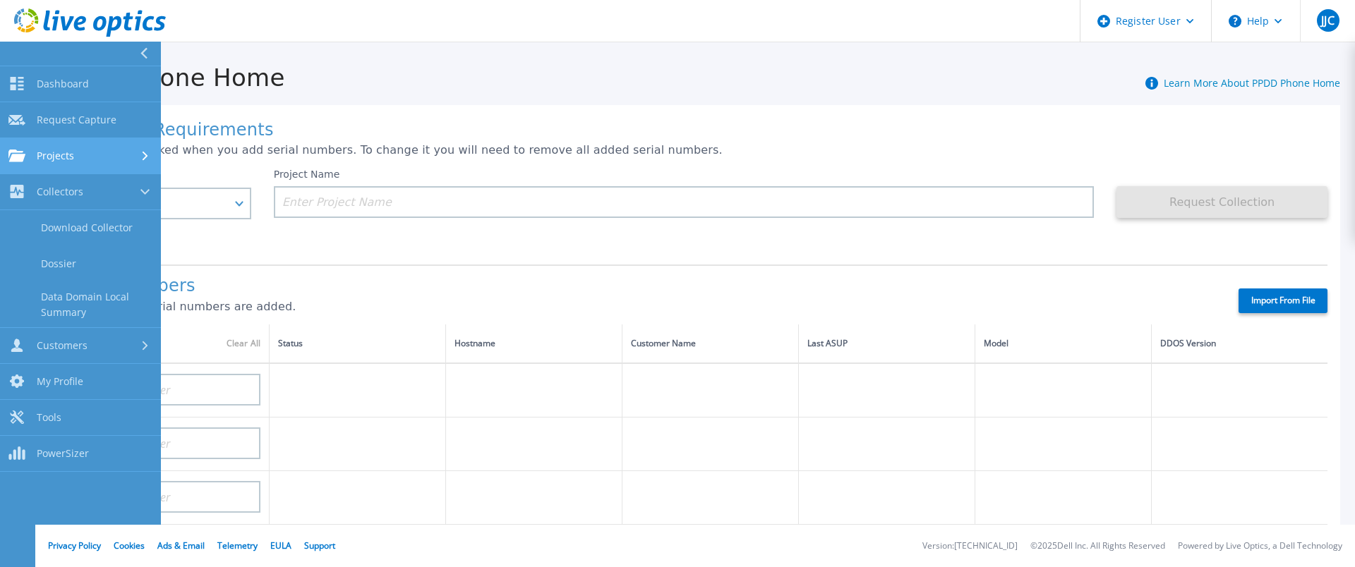
click at [38, 153] on span "Projects" at bounding box center [55, 156] width 37 height 13
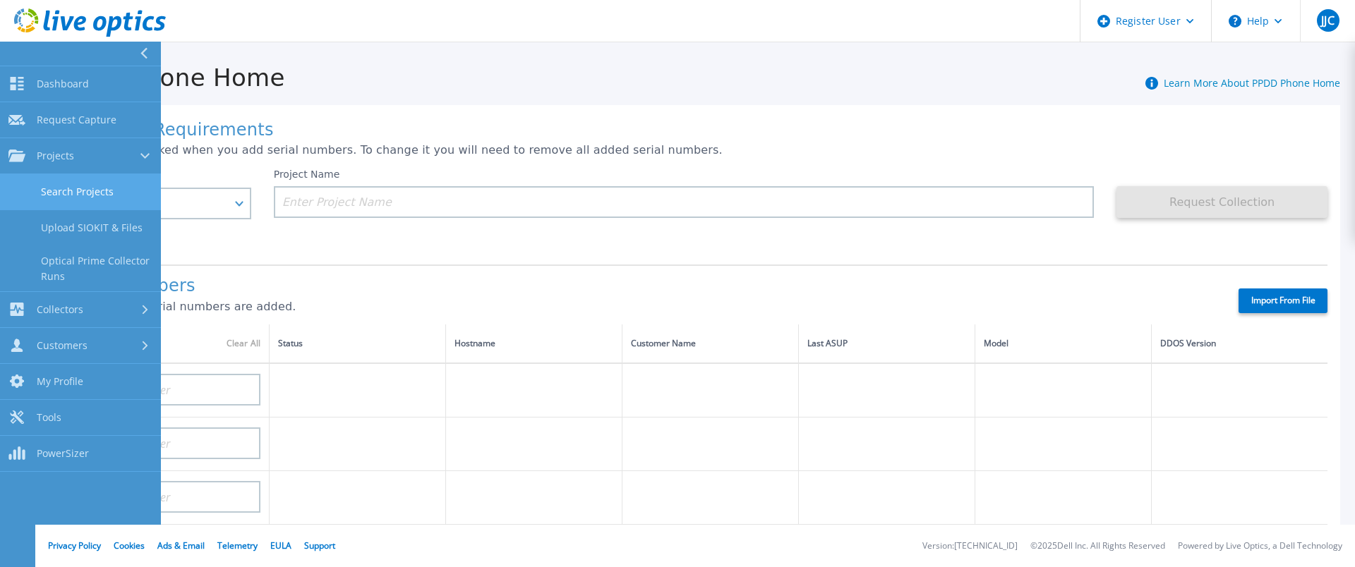
click at [56, 184] on link "Search Projects" at bounding box center [80, 192] width 161 height 36
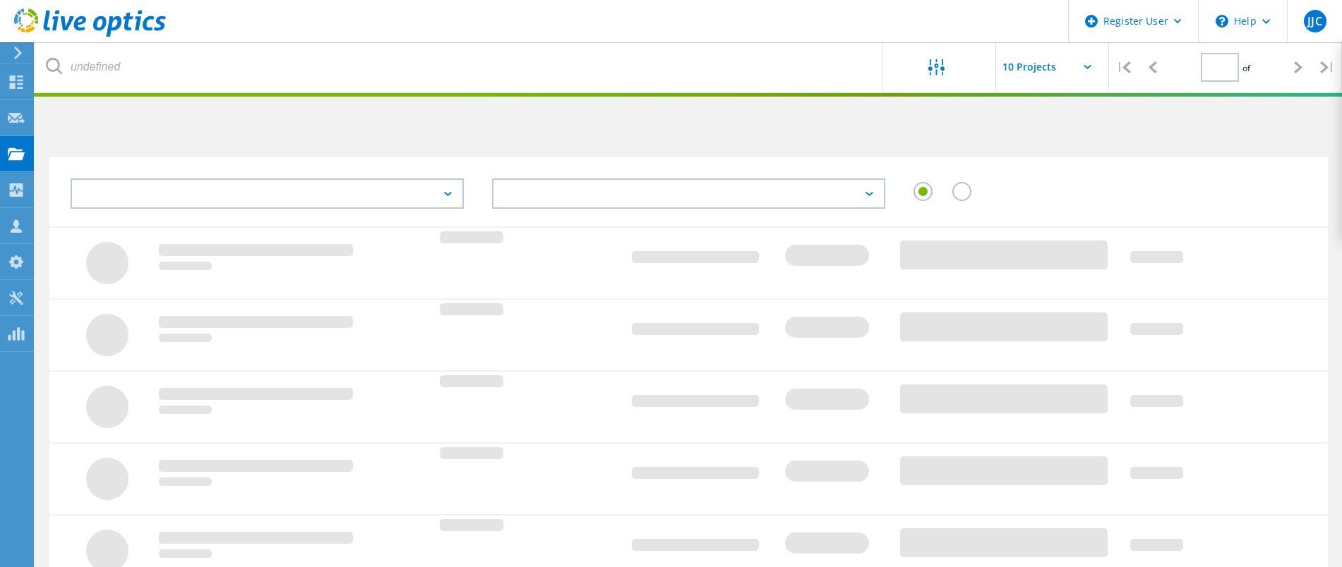
type input "1"
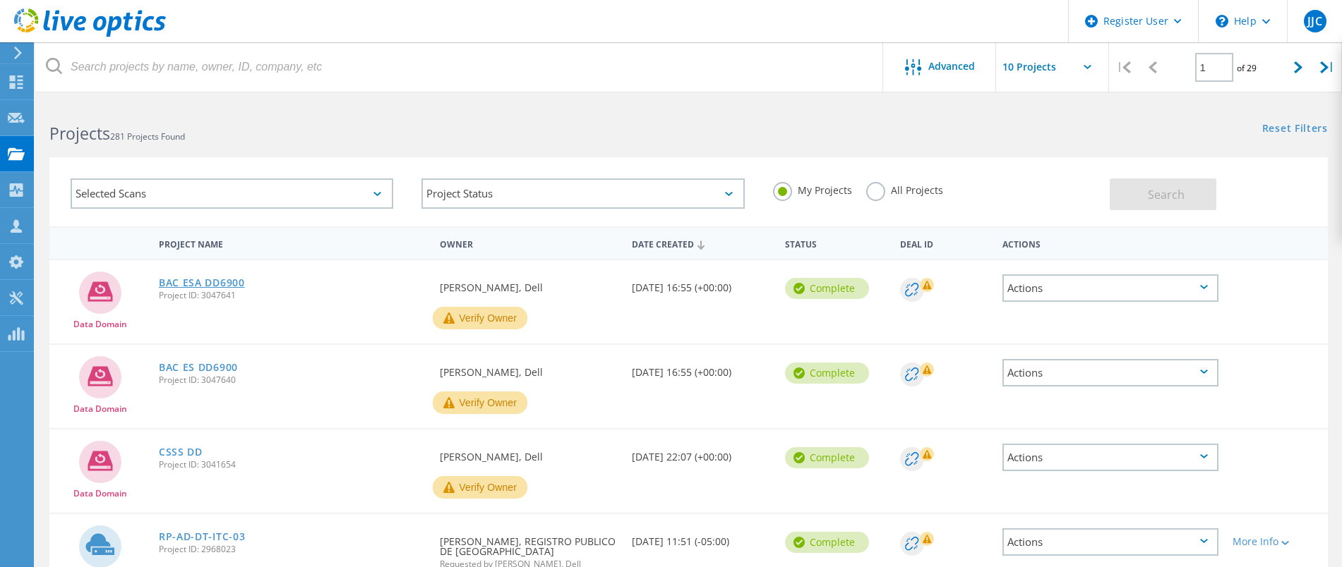
click at [180, 286] on link "BAC ESA DD6900" at bounding box center [202, 283] width 86 height 10
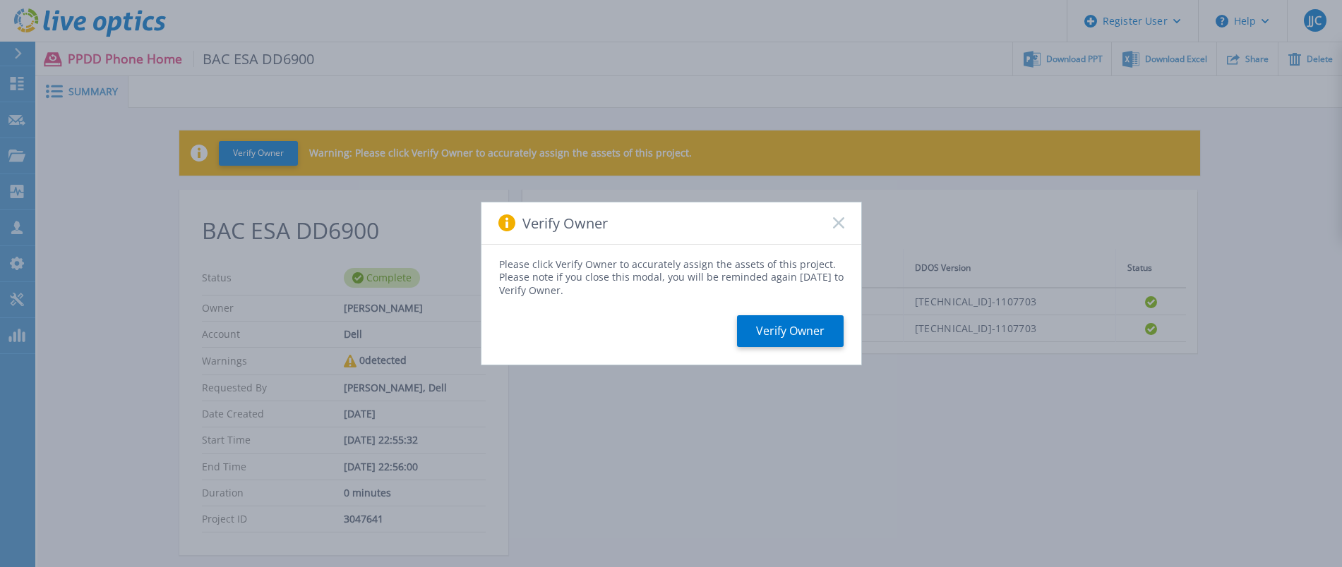
click at [838, 217] on icon at bounding box center [838, 222] width 11 height 11
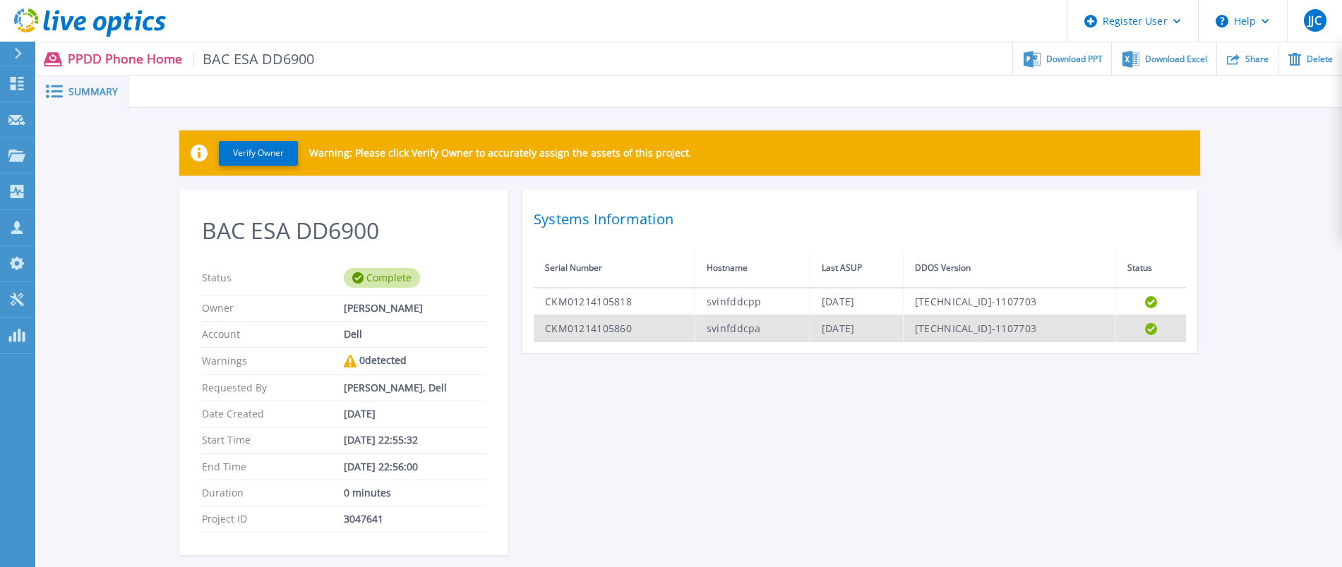
scroll to position [123, 0]
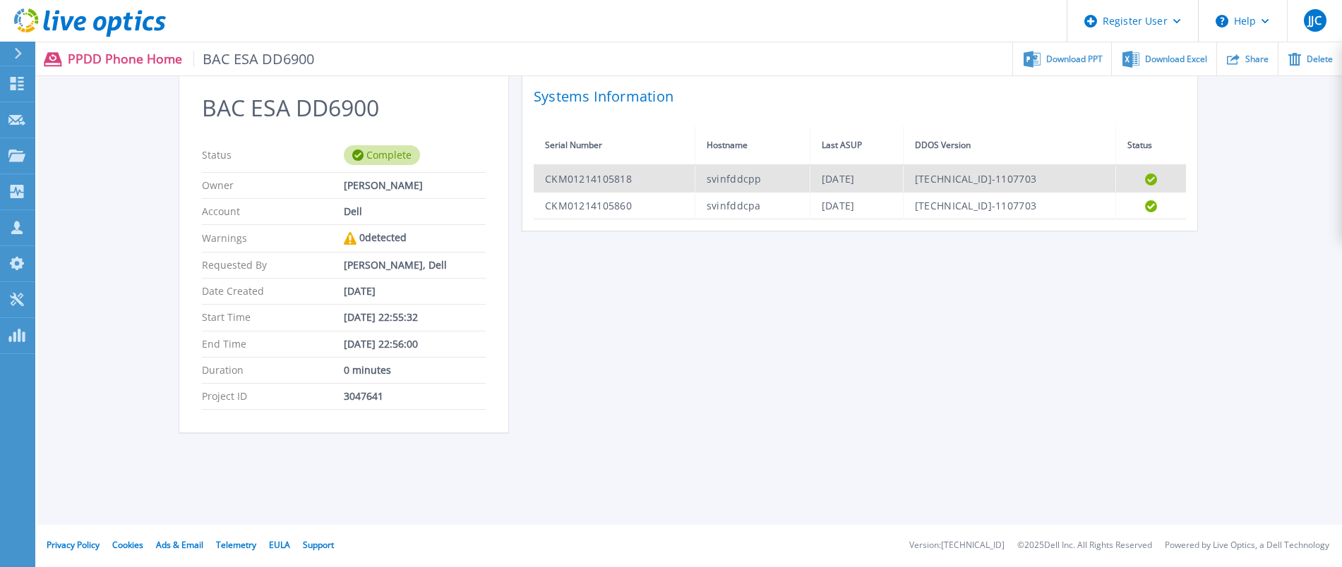
click at [615, 171] on td "CKM01214105818" at bounding box center [614, 179] width 161 height 28
click at [810, 167] on td "[DATE]" at bounding box center [856, 179] width 93 height 28
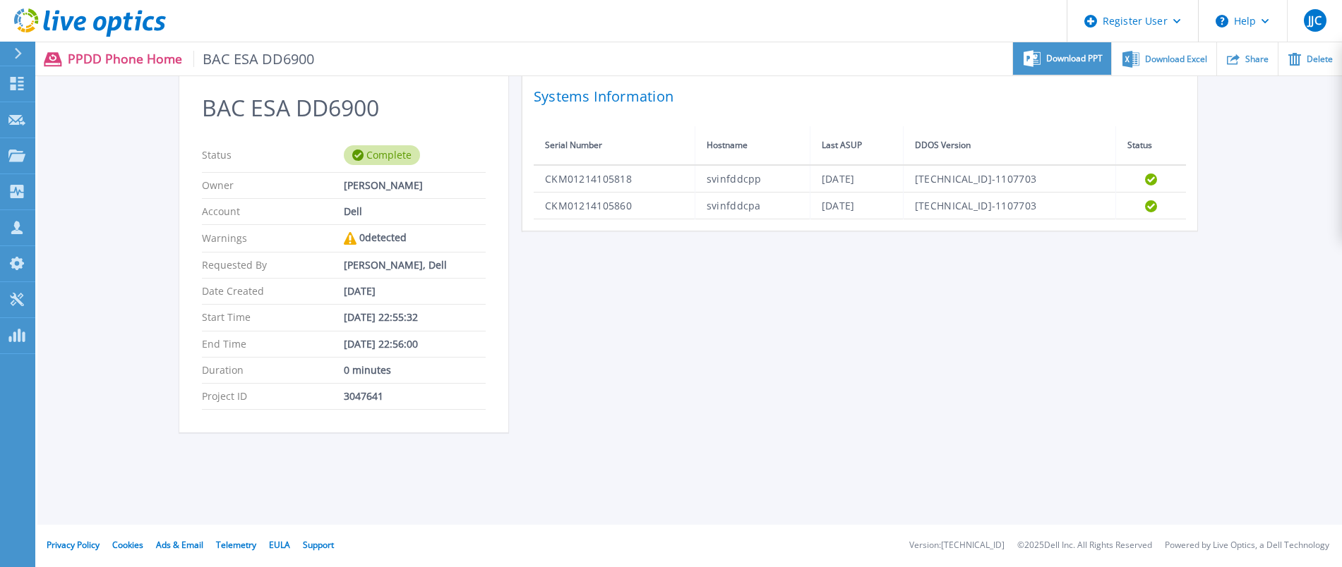
click at [1053, 71] on div "Download PPT" at bounding box center [1062, 58] width 98 height 33
click at [917, 277] on div "BAC ESA DD6900 Status Complete Owner [PERSON_NAME][GEOGRAPHIC_DATA] Account Del…" at bounding box center [689, 258] width 1021 height 383
click at [910, 358] on div "BAC ESA DD6900 Status Complete Owner [PERSON_NAME][GEOGRAPHIC_DATA] Account Del…" at bounding box center [689, 258] width 1021 height 383
